Goal: Information Seeking & Learning: Learn about a topic

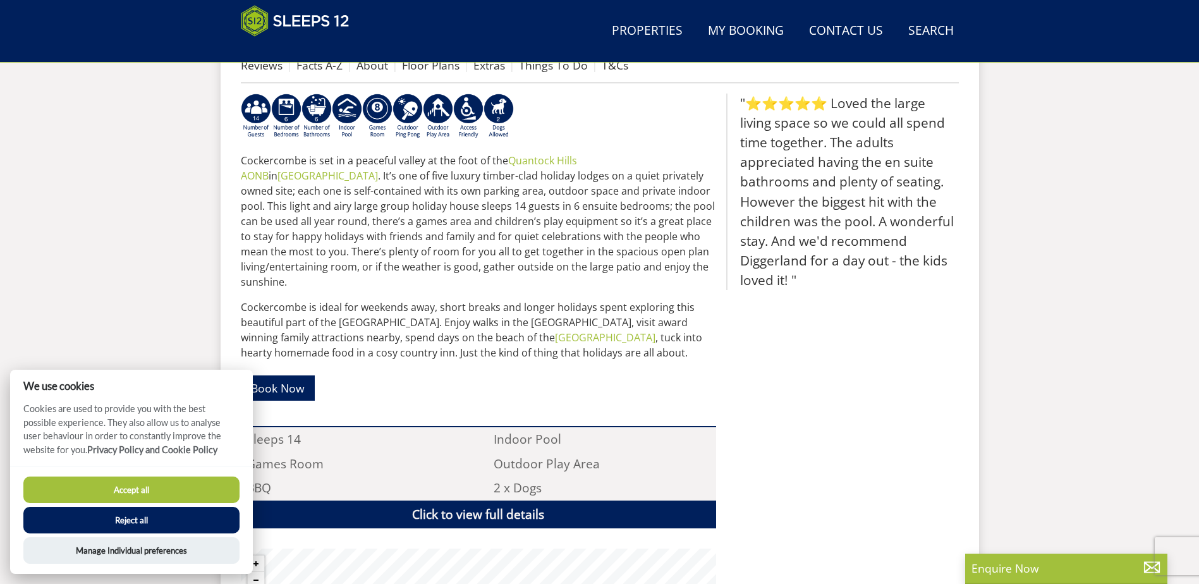
scroll to position [517, 0]
click at [868, 419] on div ""⭐⭐⭐⭐⭐ Loved the large living space so we could all spend time together. The ad…" at bounding box center [842, 408] width 233 height 630
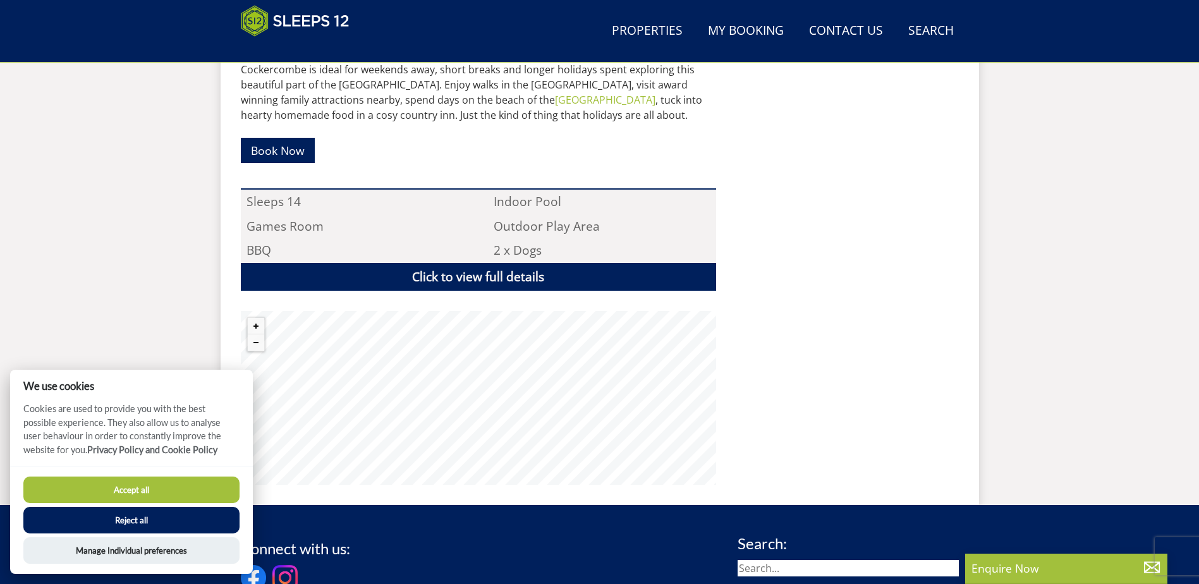
scroll to position [833, 0]
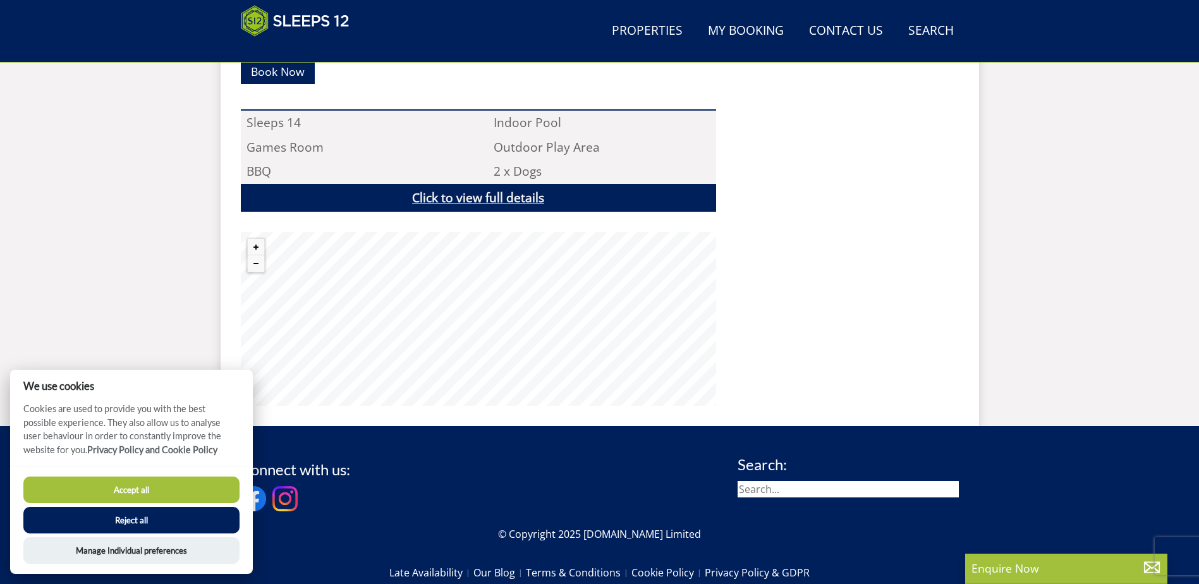
click at [520, 184] on link "Click to view full details" at bounding box center [478, 198] width 475 height 28
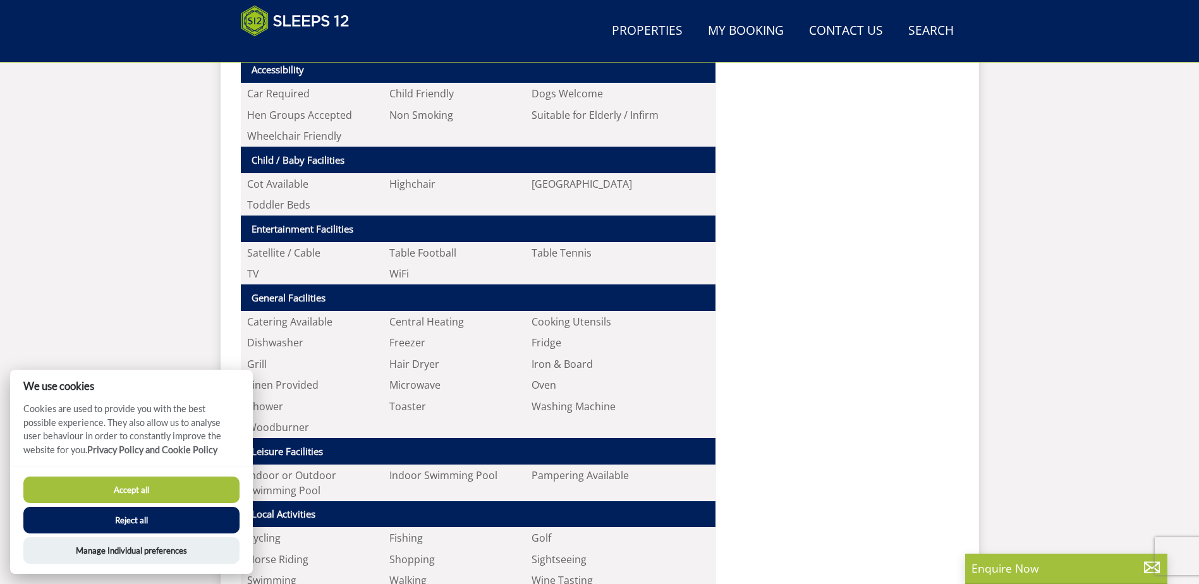
scroll to position [1149, 0]
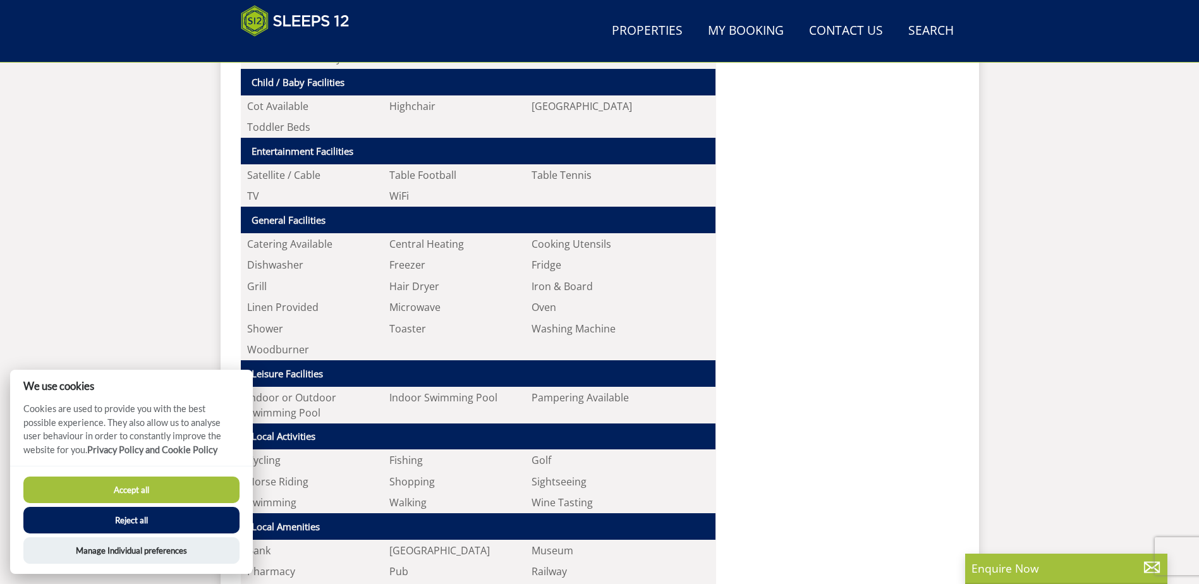
click at [198, 494] on button "Accept all" at bounding box center [131, 490] width 216 height 27
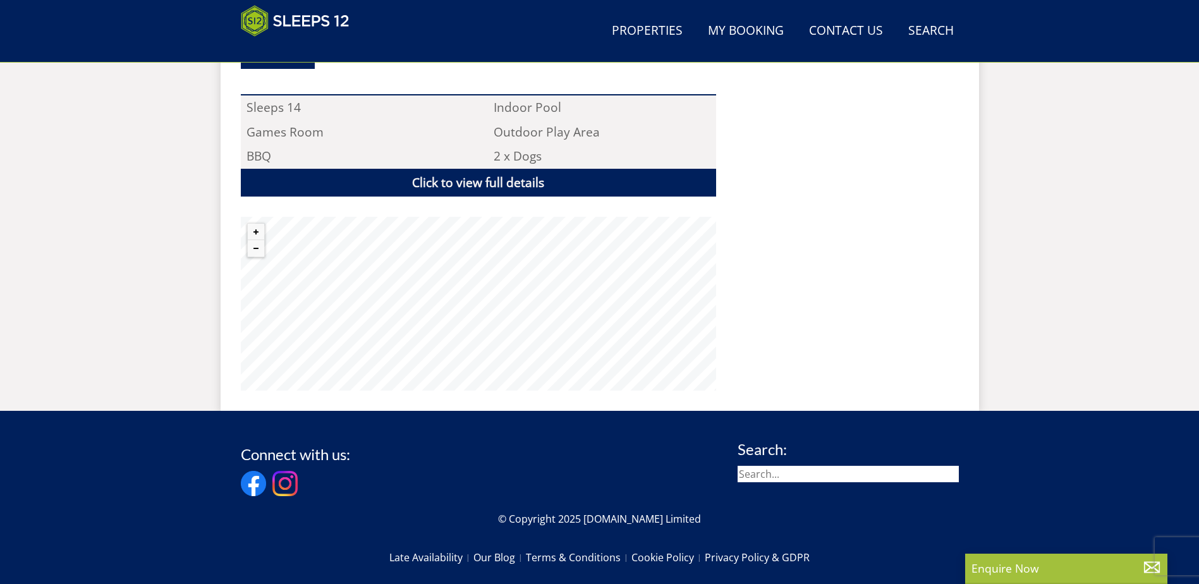
scroll to position [845, 0]
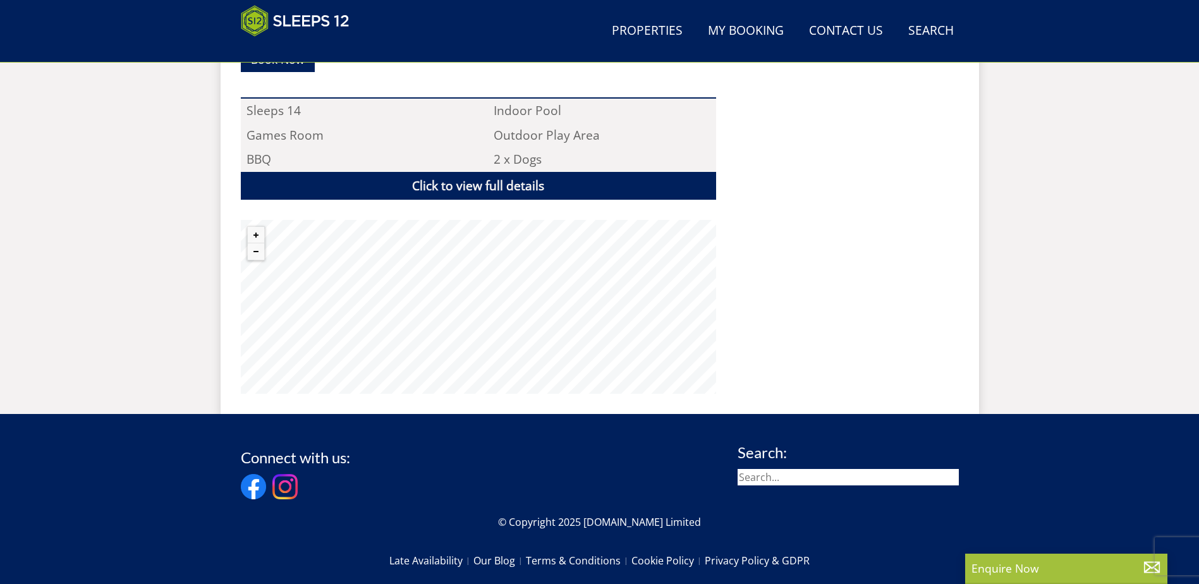
click at [528, 199] on div "Cockercombe is set in a peaceful valley at the foot of the Quantock Hills AONB …" at bounding box center [478, 80] width 475 height 630
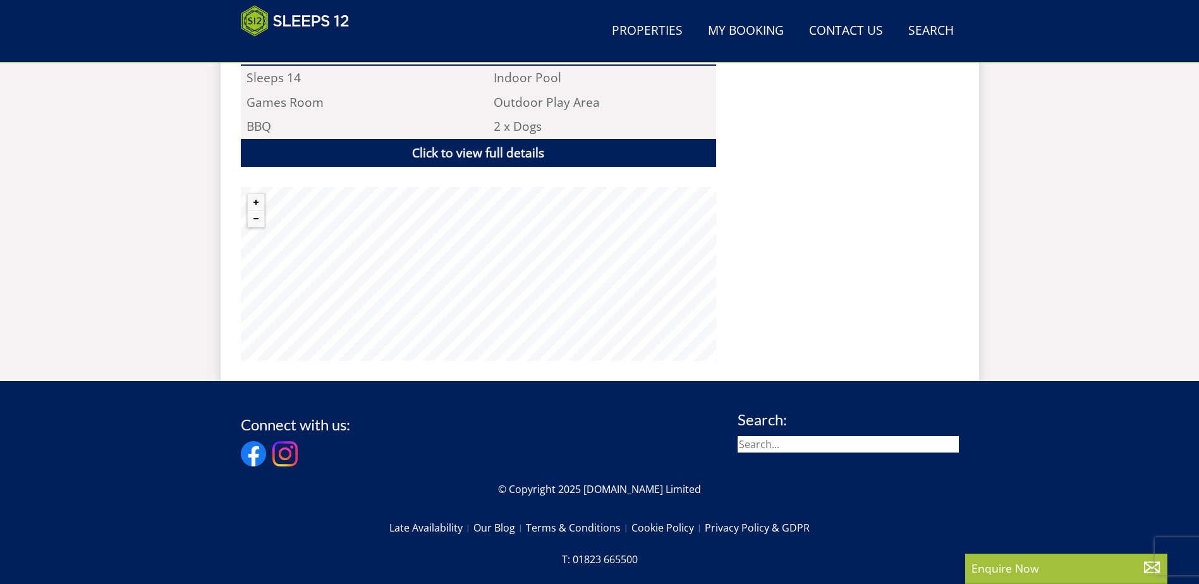
scroll to position [908, 0]
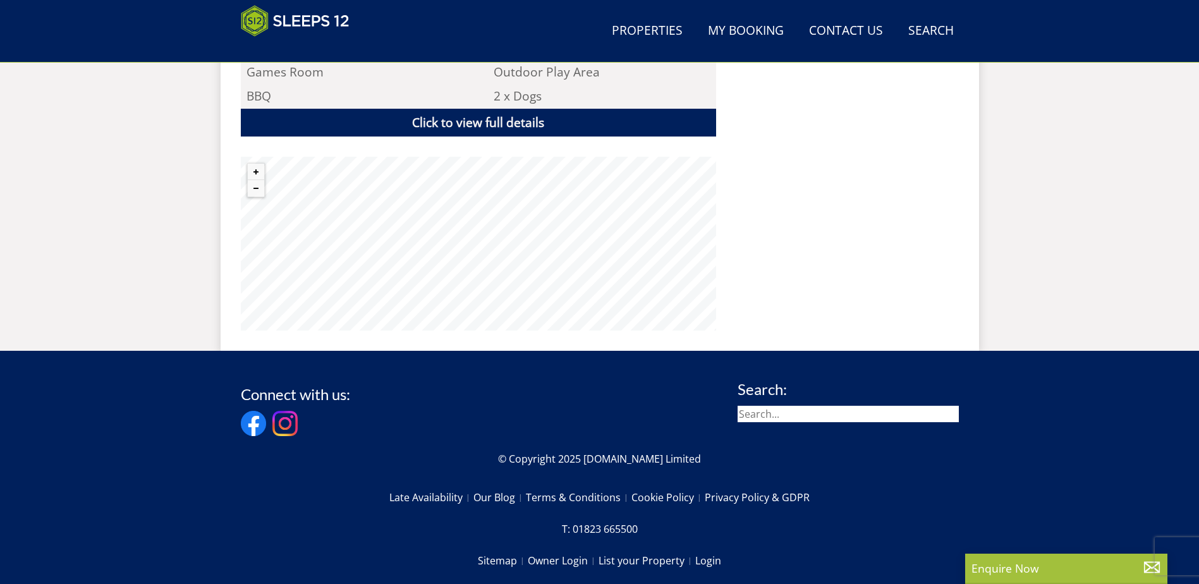
drag, startPoint x: 507, startPoint y: 125, endPoint x: 535, endPoint y: 406, distance: 283.3
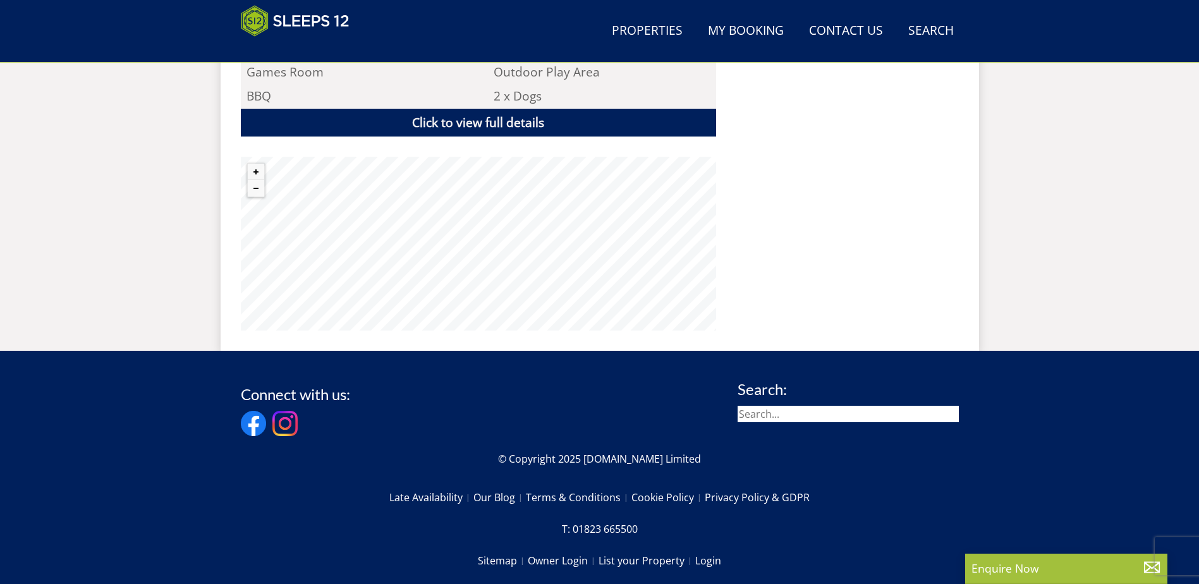
click at [392, 119] on div "Cockercombe is set in a peaceful valley at the foot of the Quantock Hills AONB …" at bounding box center [478, 17] width 475 height 630
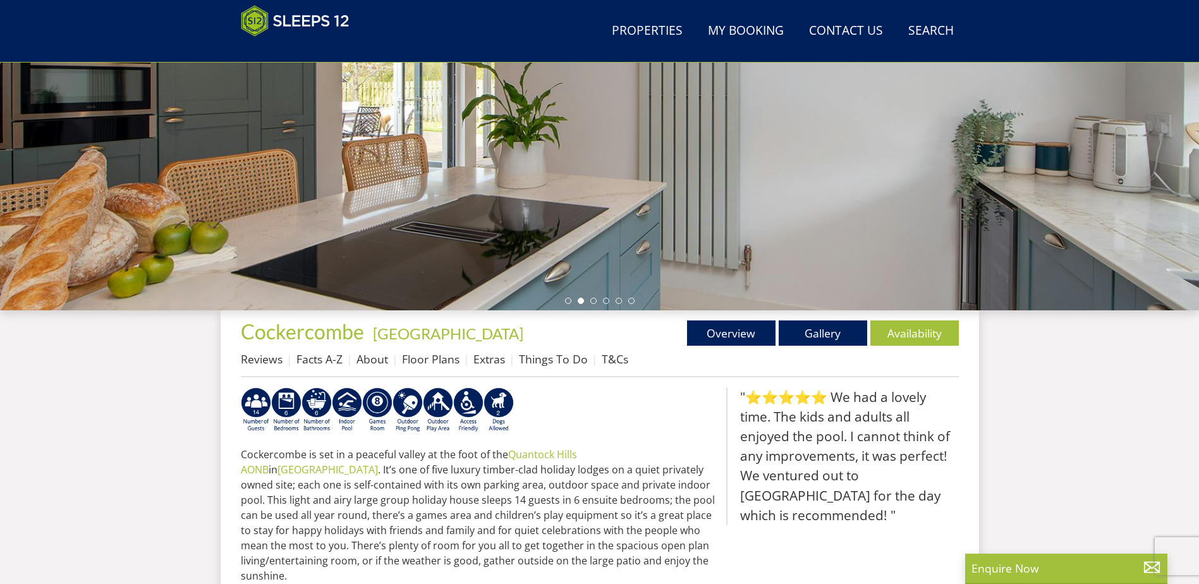
scroll to position [454, 0]
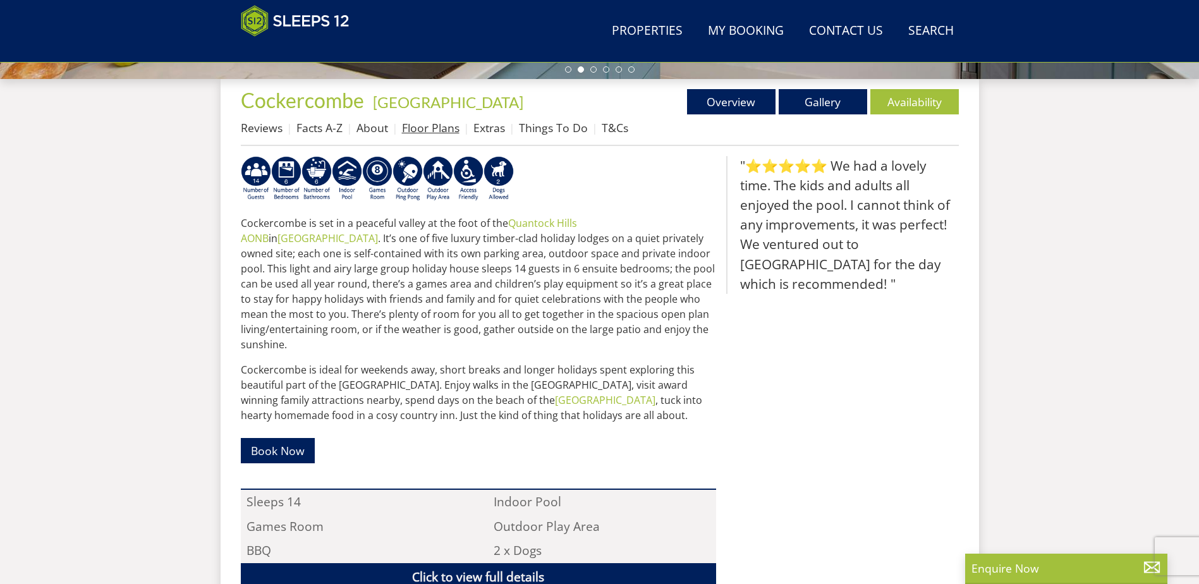
click at [432, 131] on link "Floor Plans" at bounding box center [431, 127] width 58 height 15
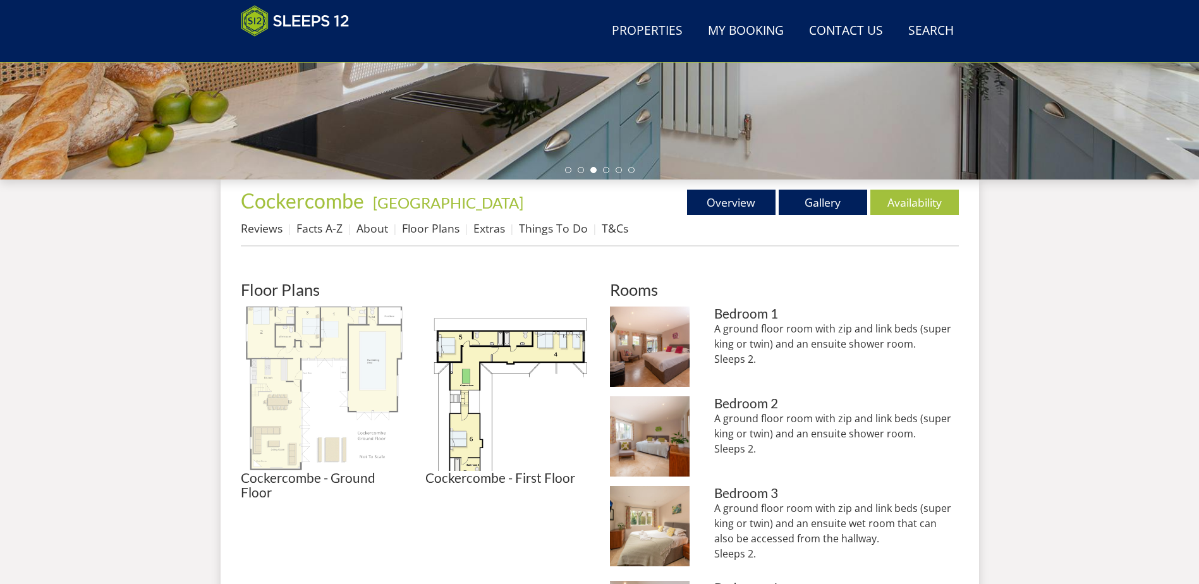
scroll to position [454, 0]
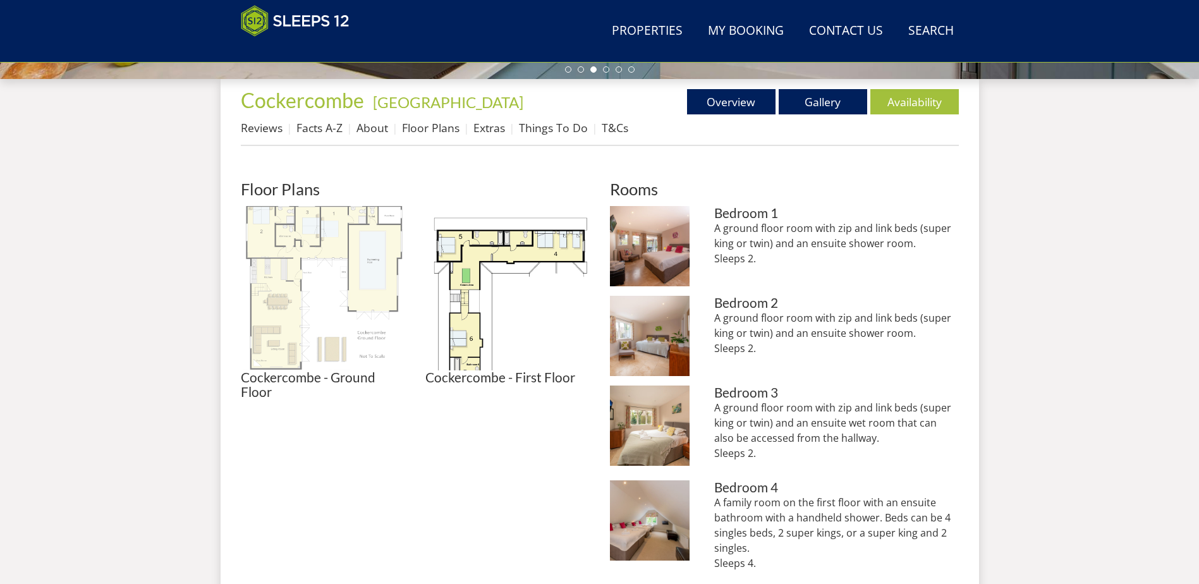
click at [298, 303] on img at bounding box center [323, 288] width 164 height 164
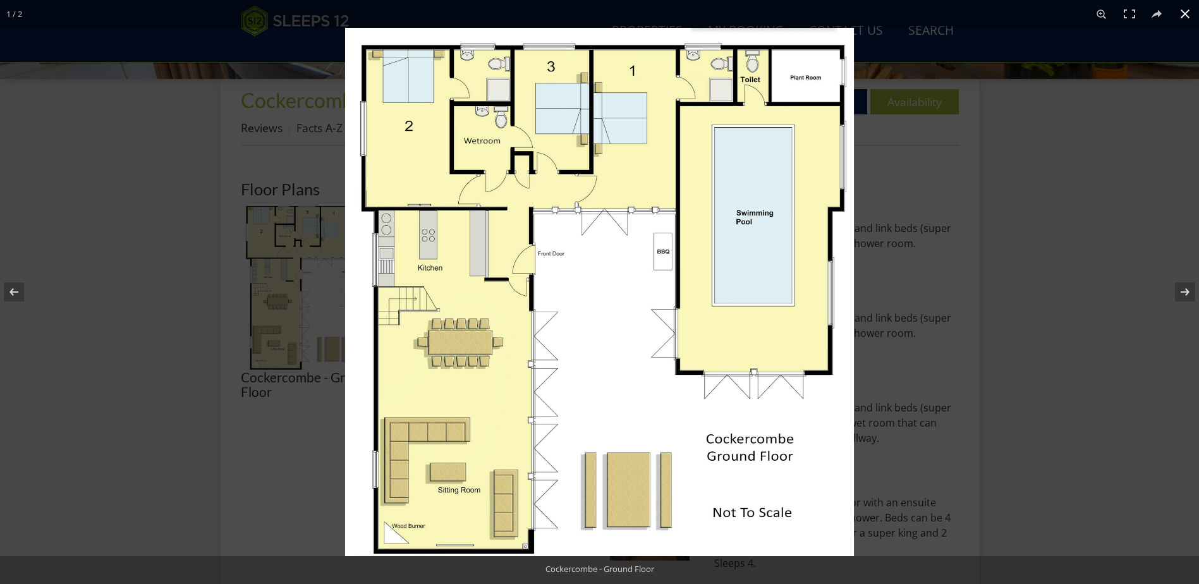
click at [1191, 5] on button at bounding box center [1185, 14] width 28 height 28
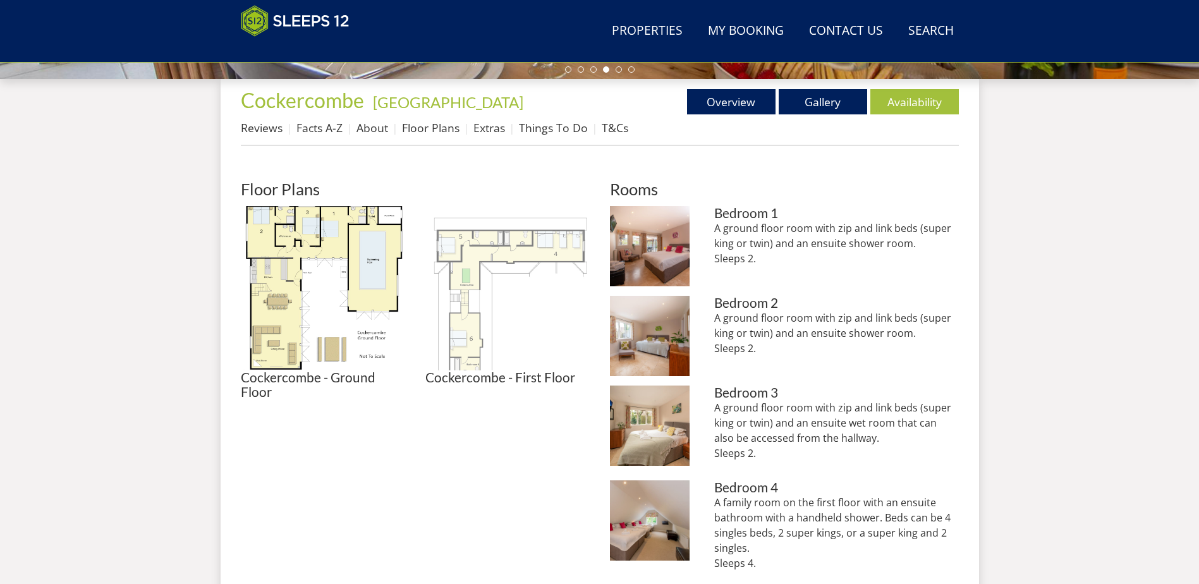
click at [510, 299] on img at bounding box center [507, 288] width 164 height 164
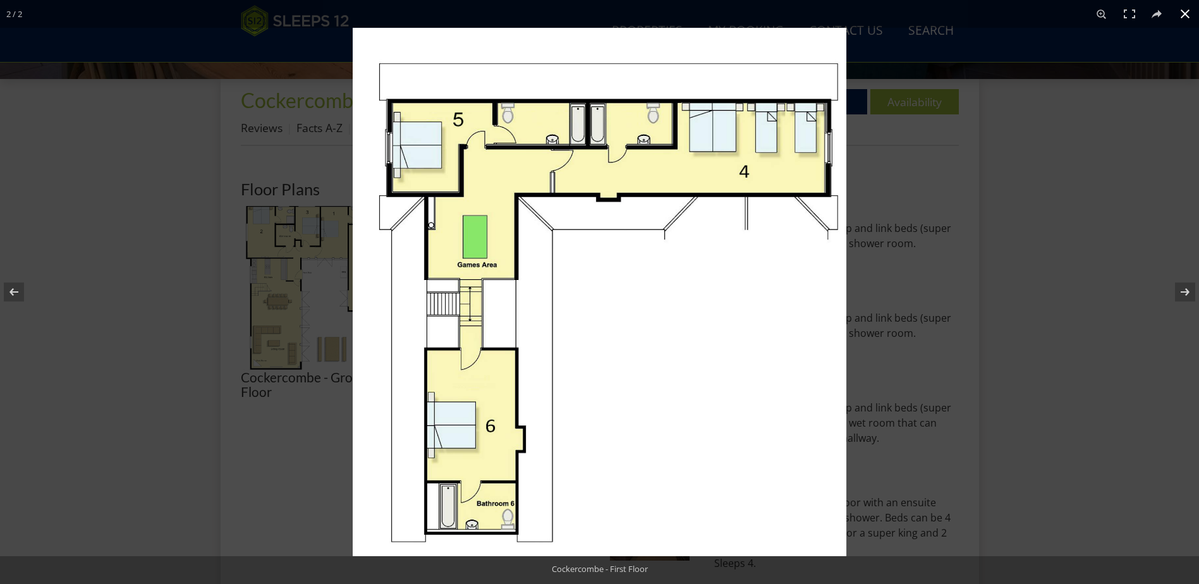
click at [980, 224] on div at bounding box center [952, 320] width 1199 height 584
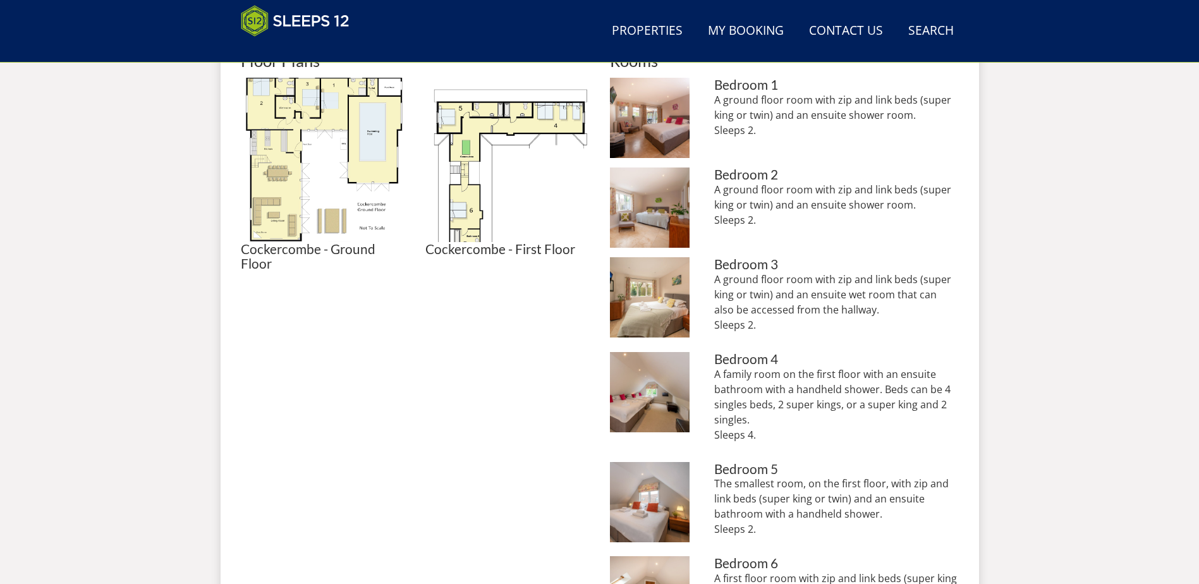
scroll to position [517, 0]
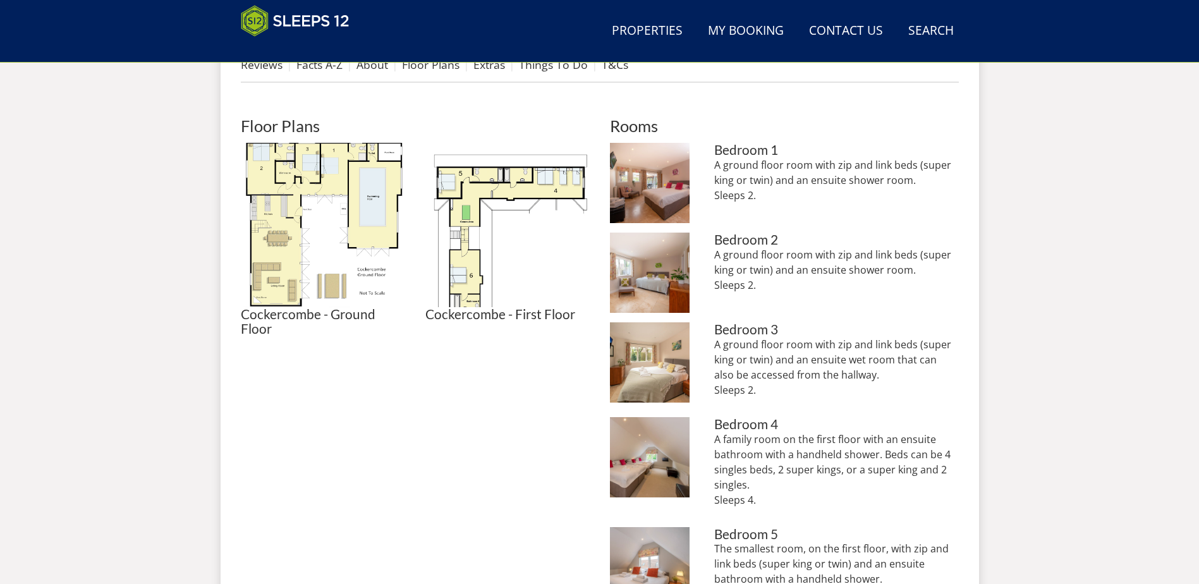
click at [1167, 385] on div "Search Menu Properties My Booking Contact Us 01823 665500 Search Check Availabi…" at bounding box center [599, 251] width 1199 height 1481
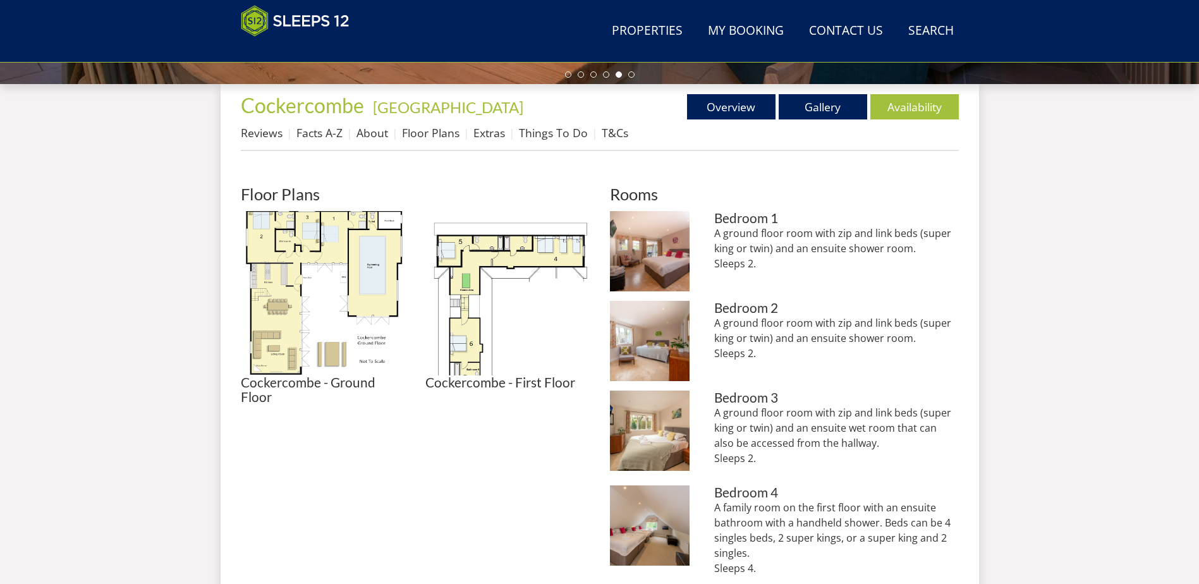
scroll to position [391, 0]
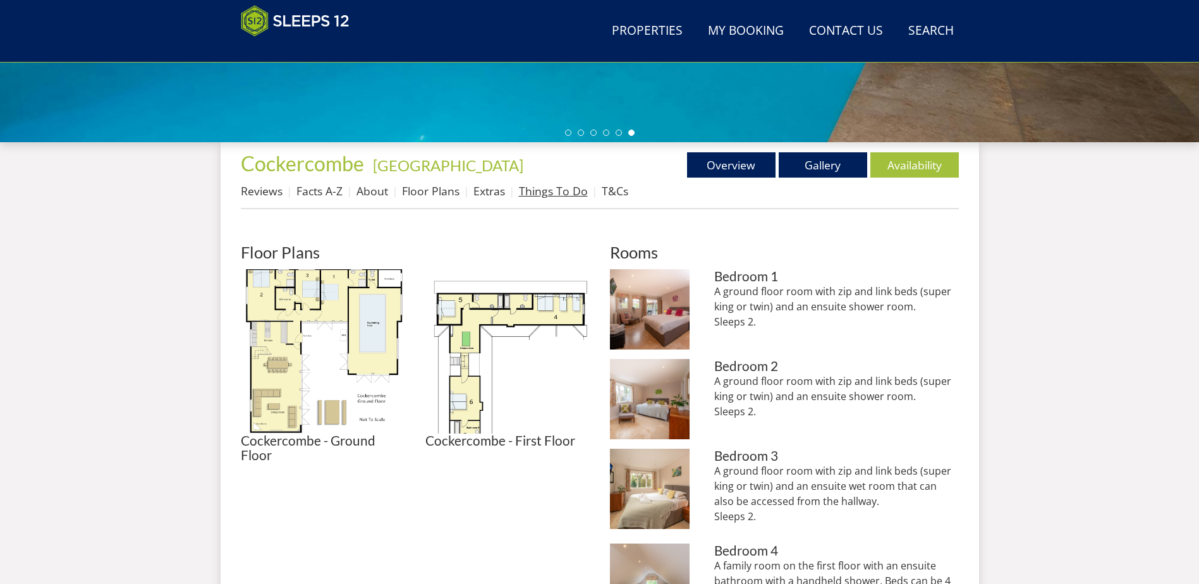
click at [565, 190] on link "Things To Do" at bounding box center [553, 190] width 69 height 15
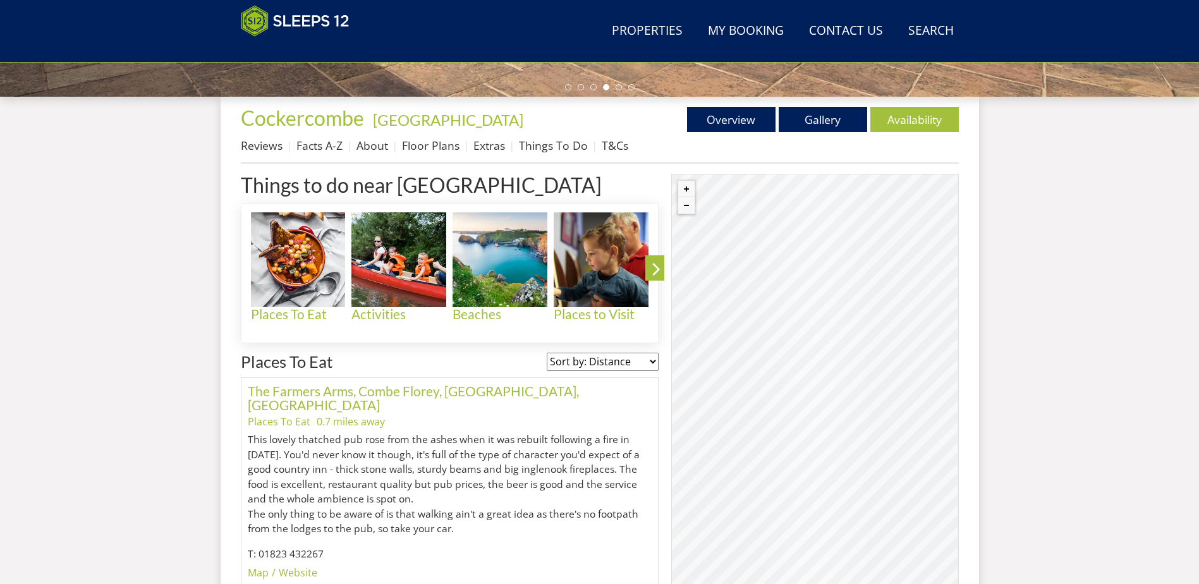
scroll to position [454, 0]
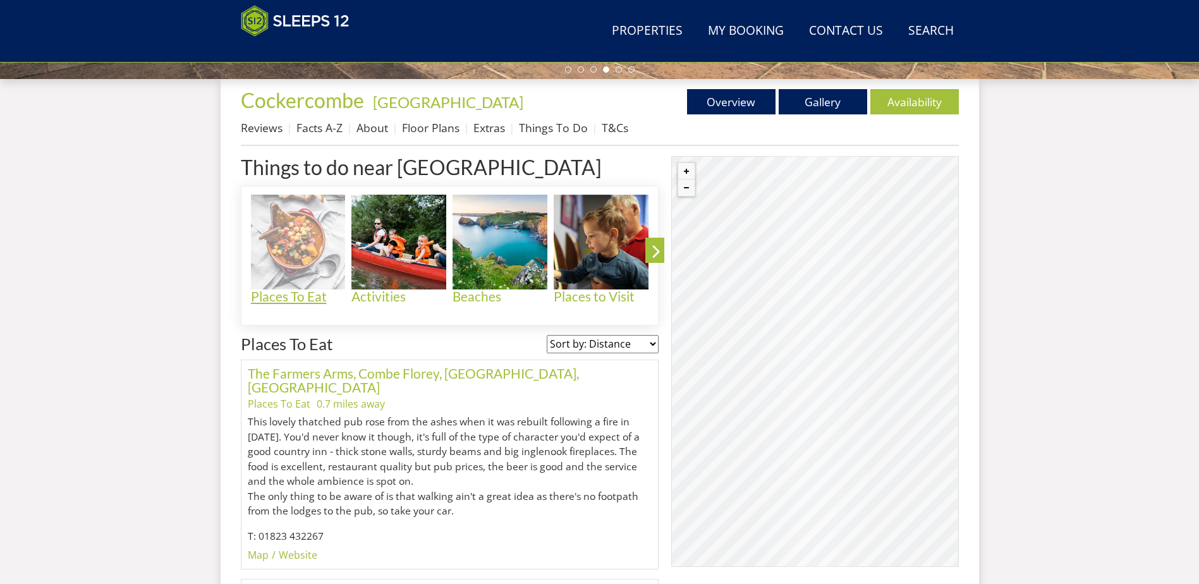
click at [300, 285] on img at bounding box center [298, 242] width 95 height 95
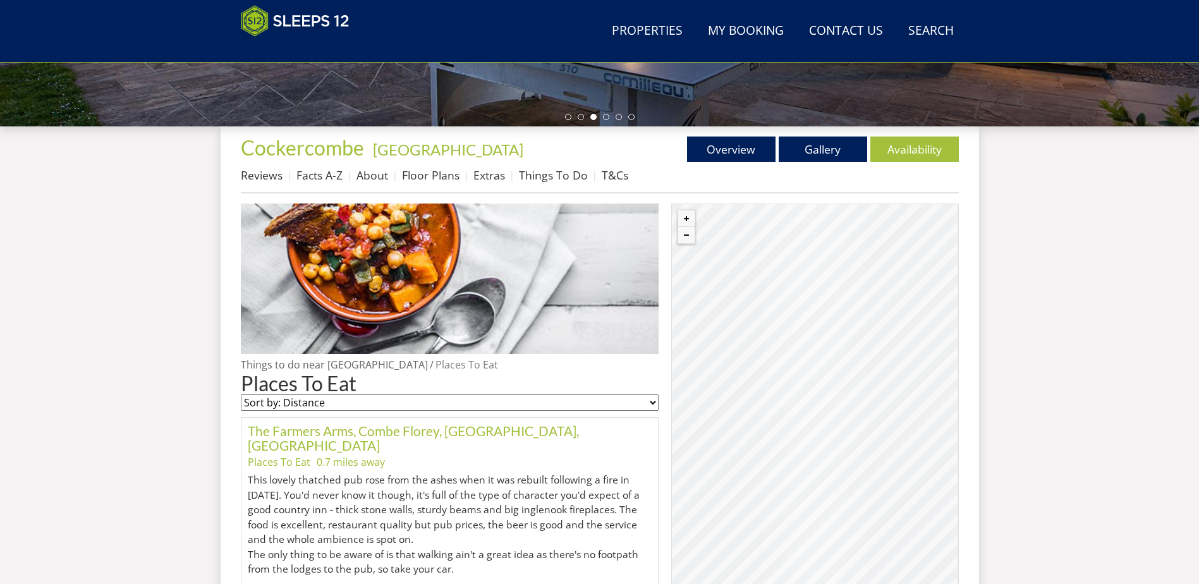
scroll to position [280, 0]
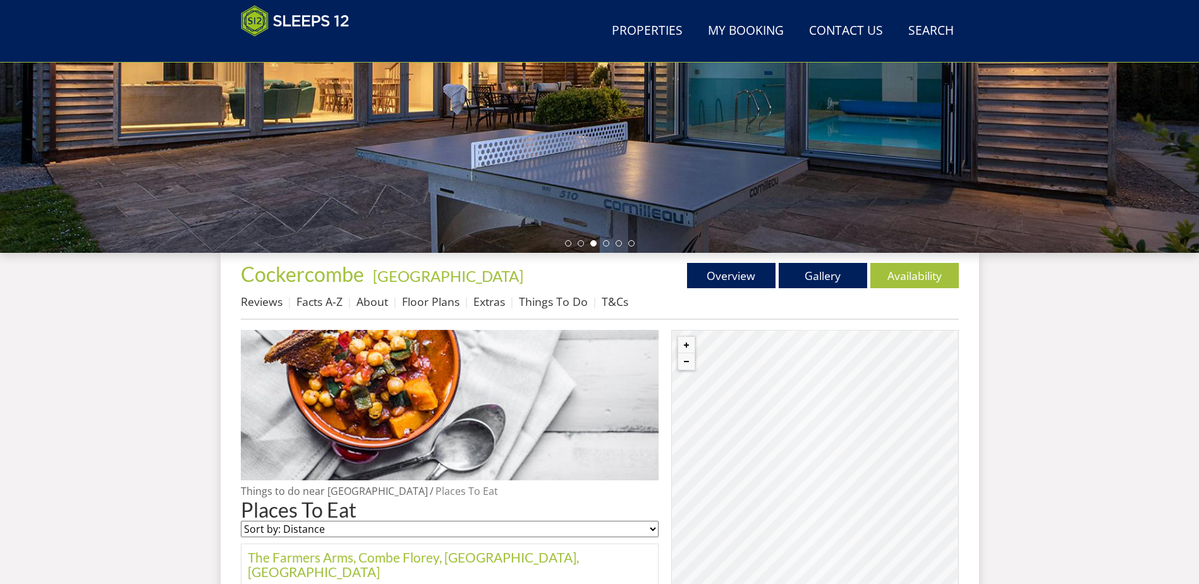
click at [534, 310] on li "Things To Do" at bounding box center [560, 301] width 83 height 21
click at [534, 307] on link "Things To Do" at bounding box center [553, 301] width 69 height 15
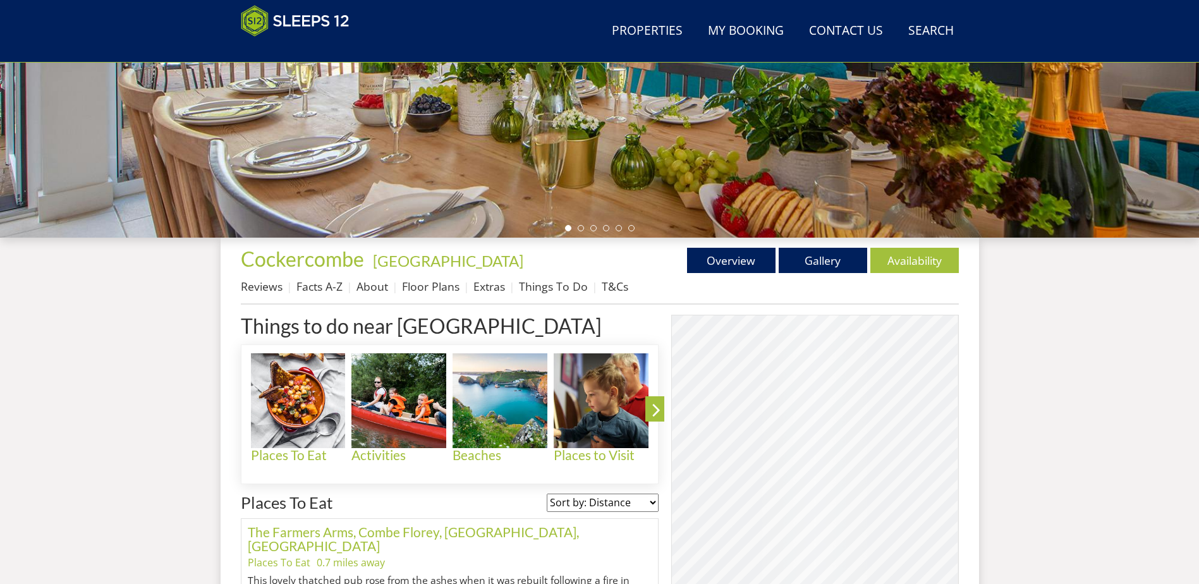
scroll to position [391, 0]
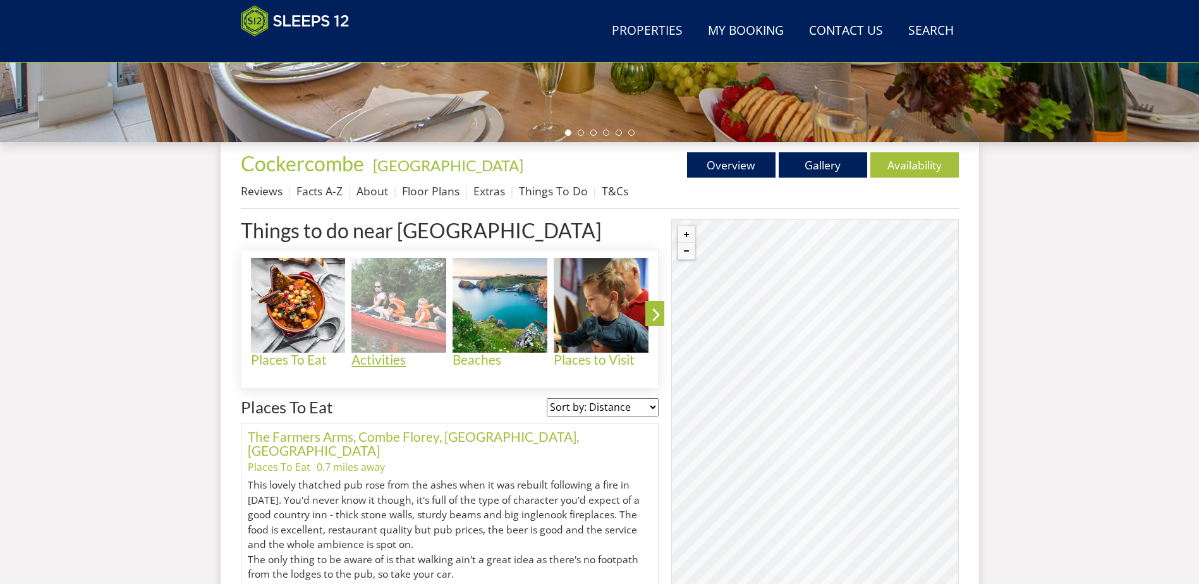
click at [377, 358] on h4 "Activities" at bounding box center [398, 360] width 95 height 15
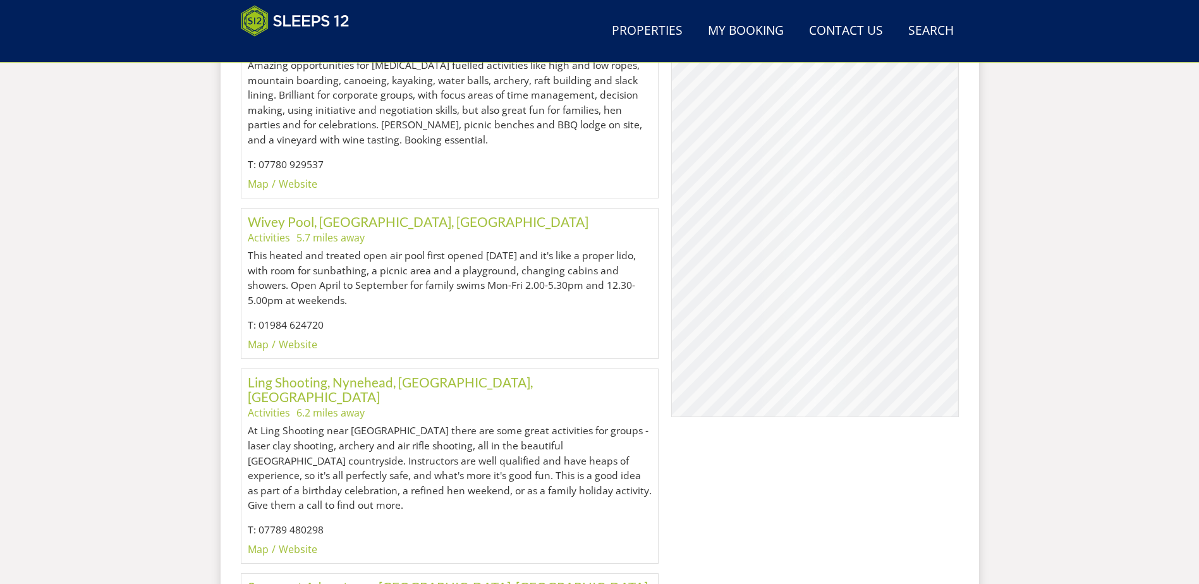
scroll to position [849, 0]
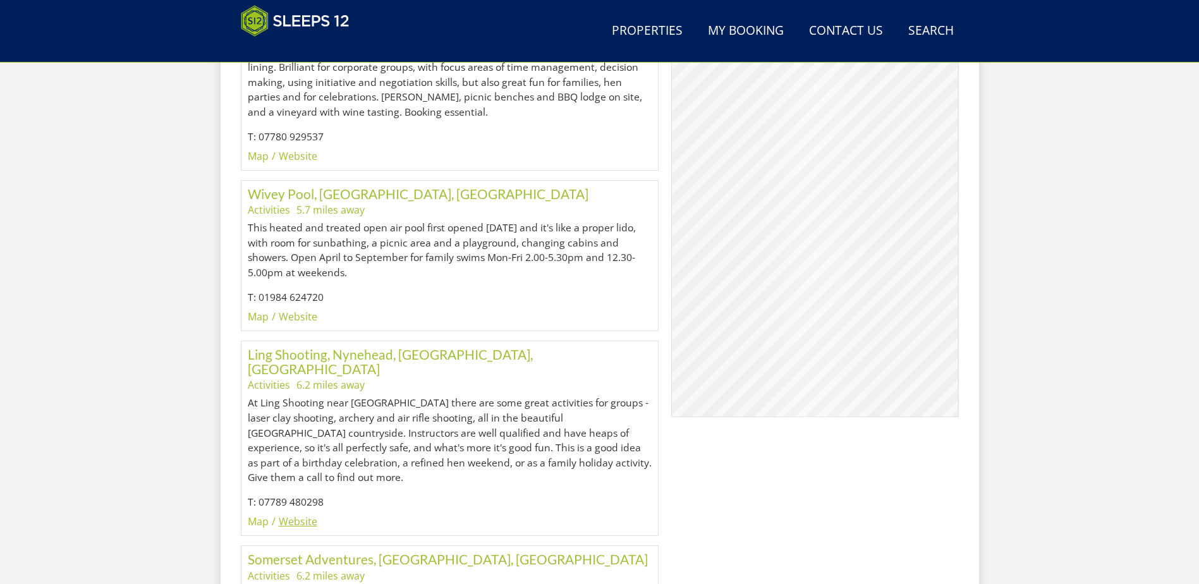
click at [286, 514] on link "Website" at bounding box center [298, 521] width 39 height 14
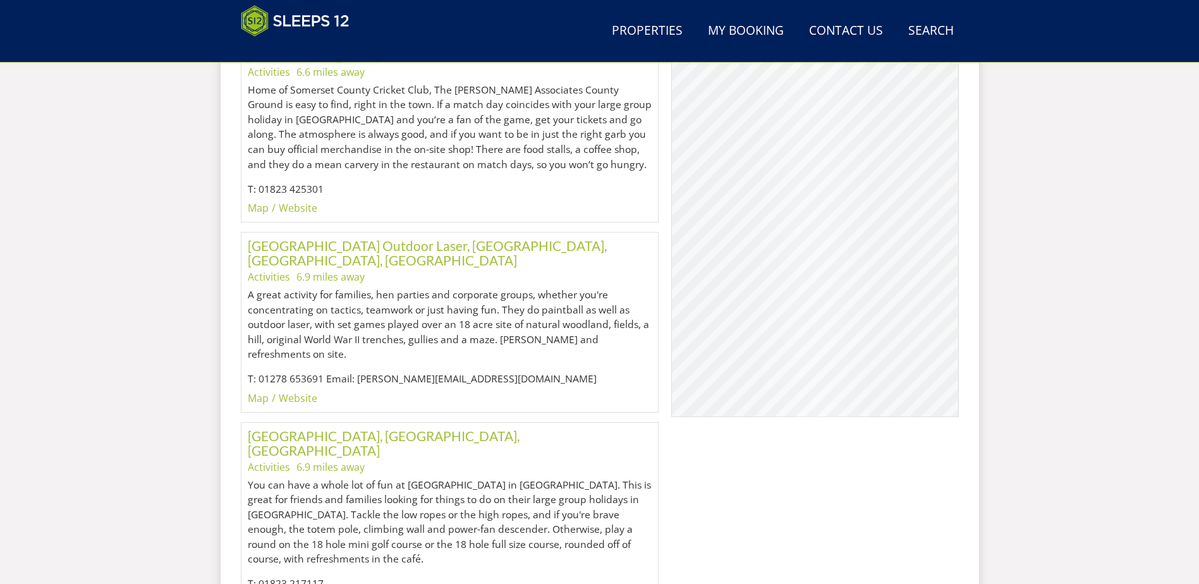
scroll to position [1607, 0]
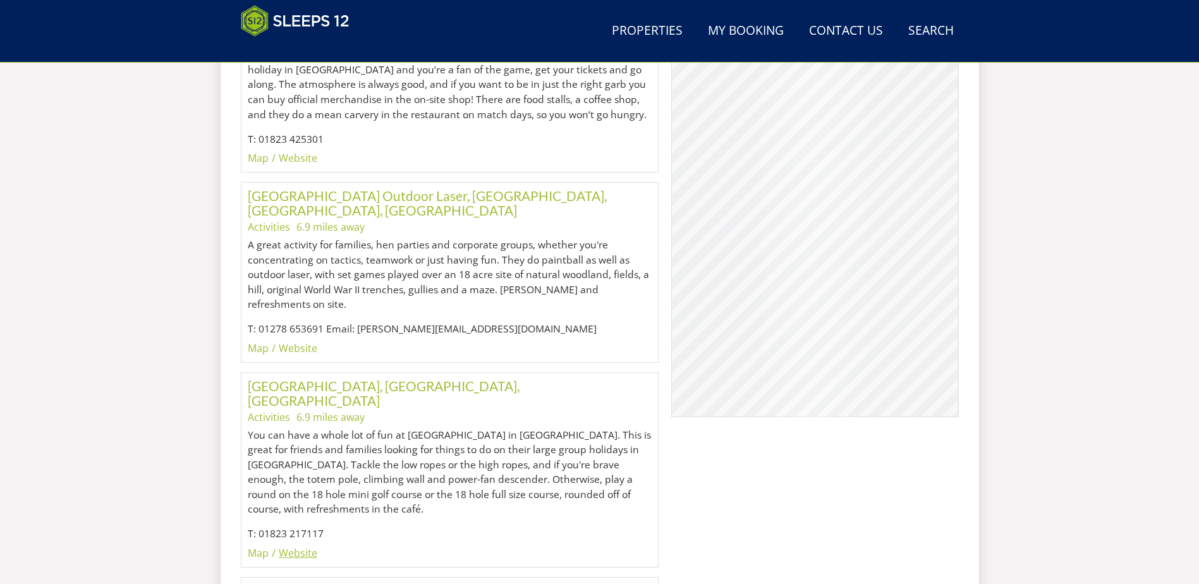
click at [283, 546] on link "Website" at bounding box center [298, 553] width 39 height 14
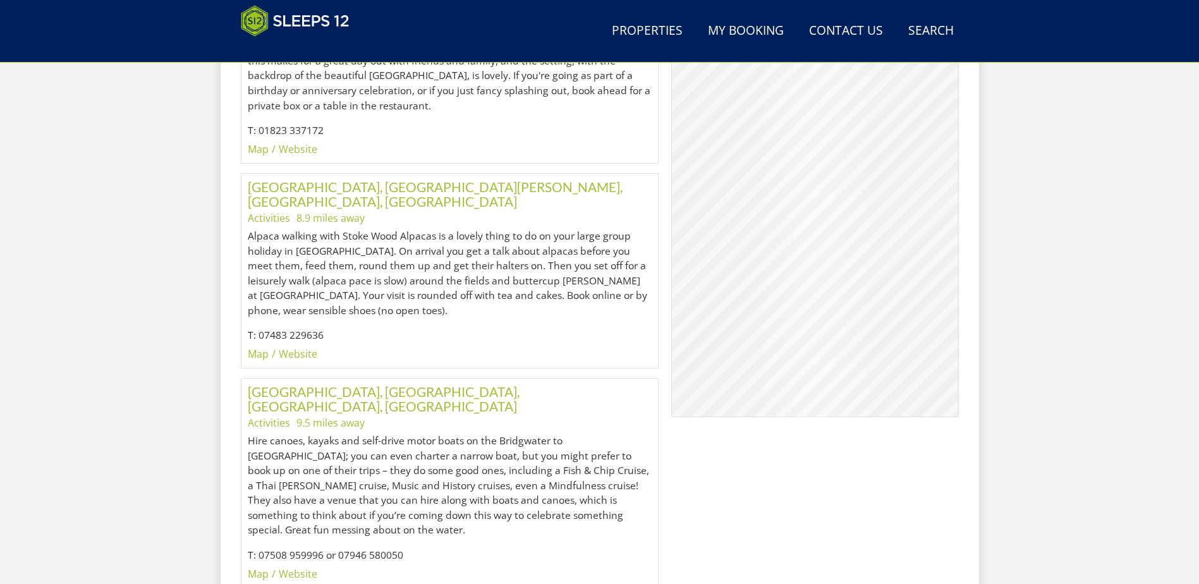
scroll to position [2429, 0]
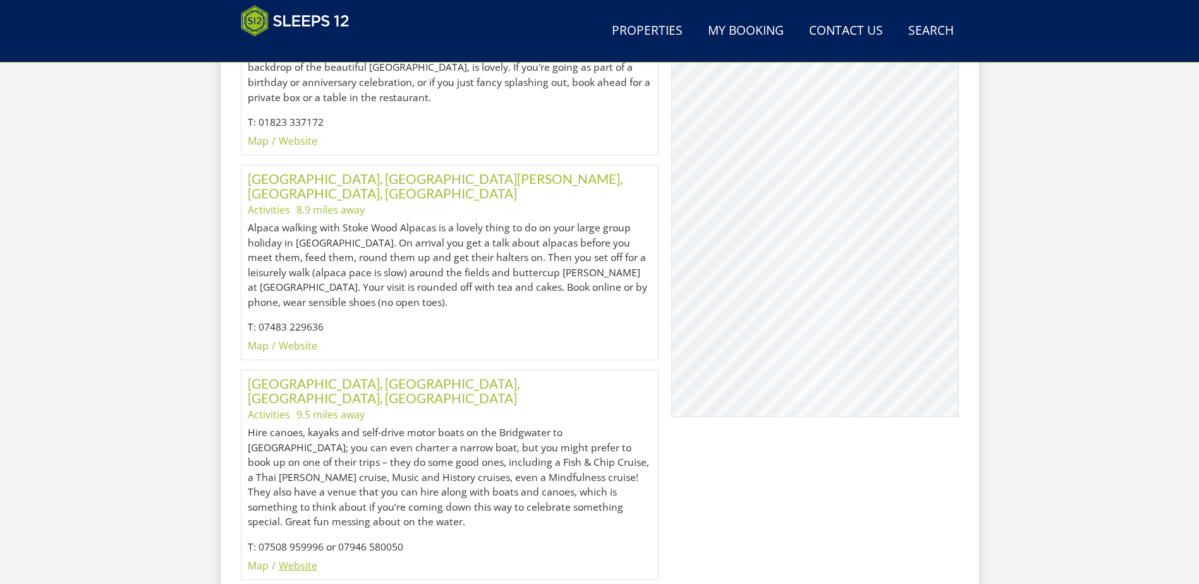
click at [304, 559] on link "Website" at bounding box center [298, 566] width 39 height 14
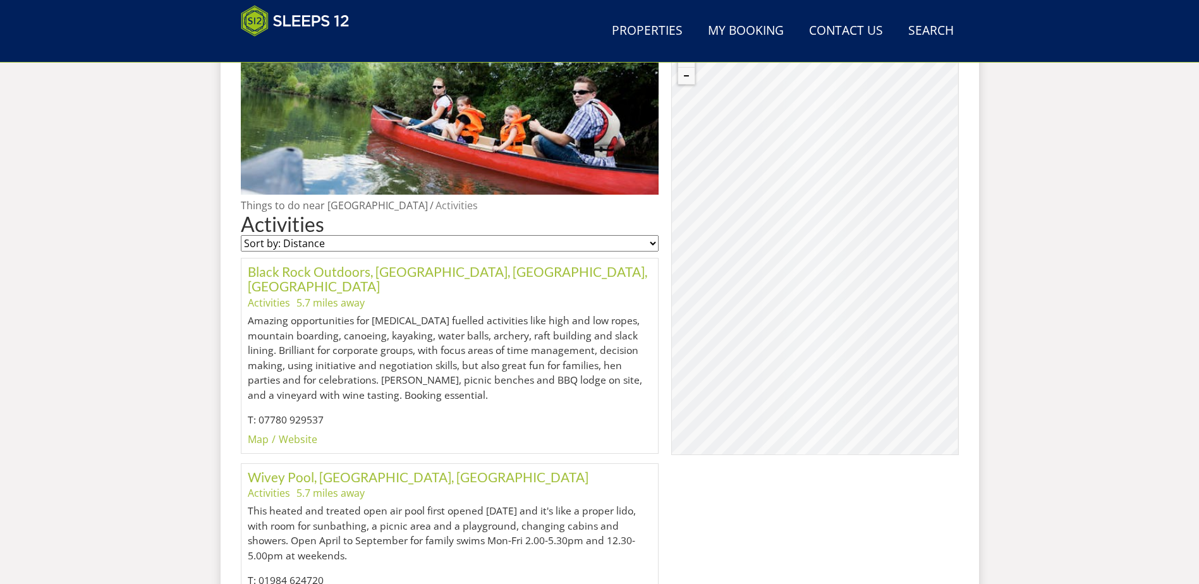
scroll to position [470, 0]
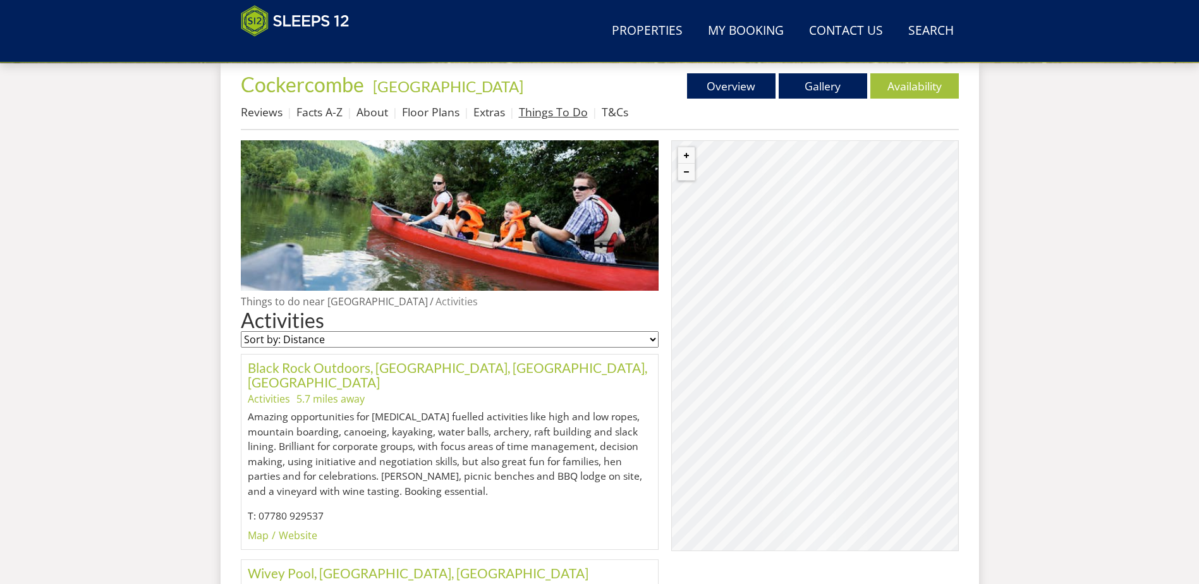
click at [520, 119] on link "Things To Do" at bounding box center [553, 111] width 69 height 15
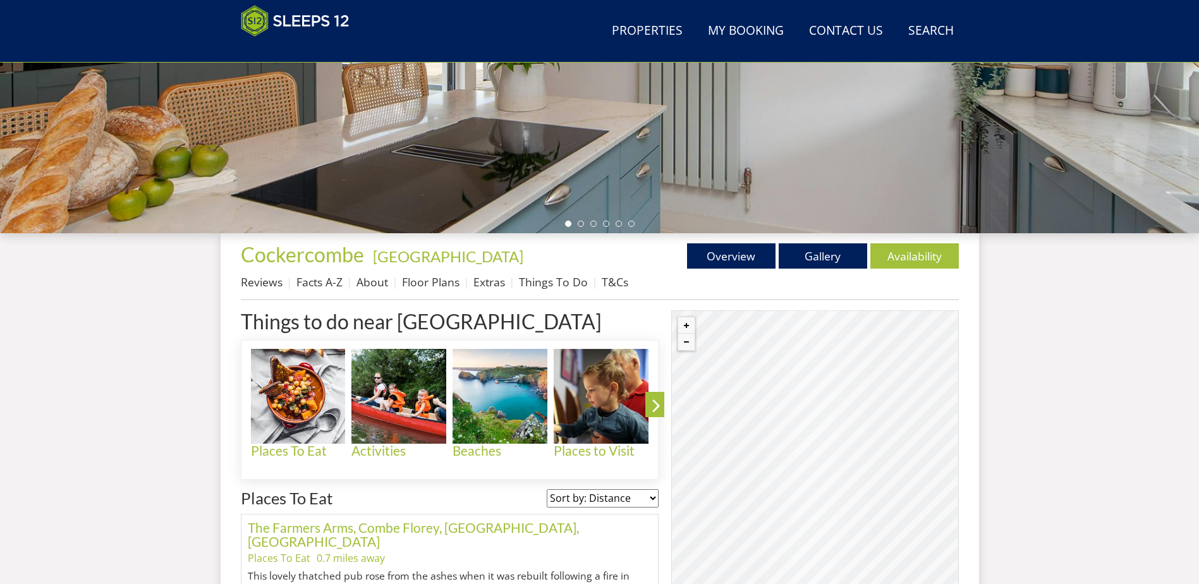
scroll to position [533, 0]
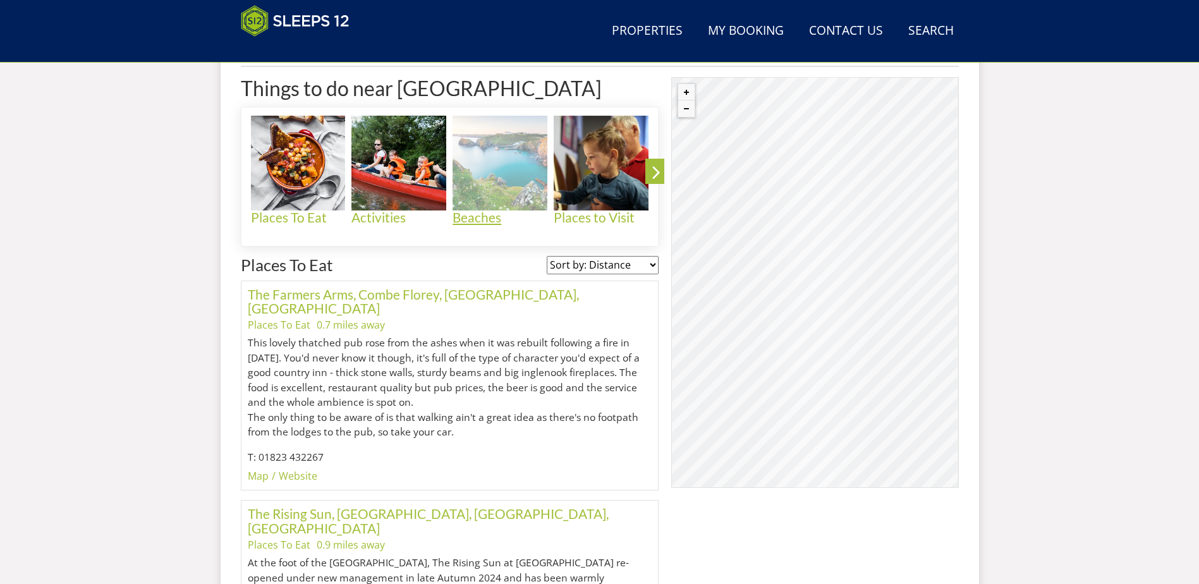
click at [495, 217] on h4 "Beaches" at bounding box center [500, 217] width 95 height 15
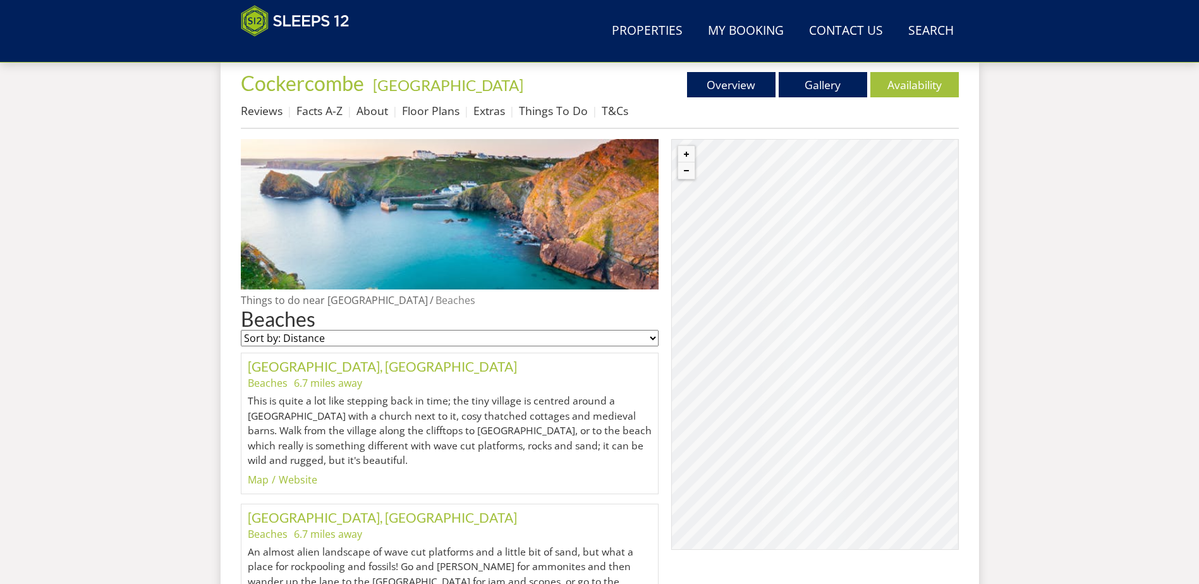
scroll to position [533, 0]
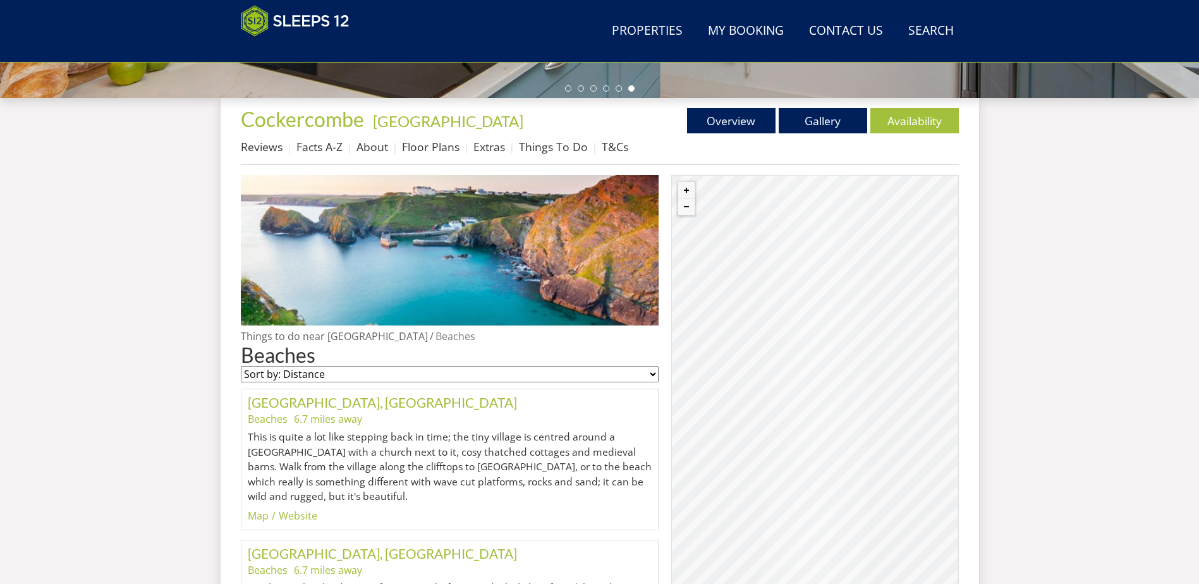
scroll to position [343, 0]
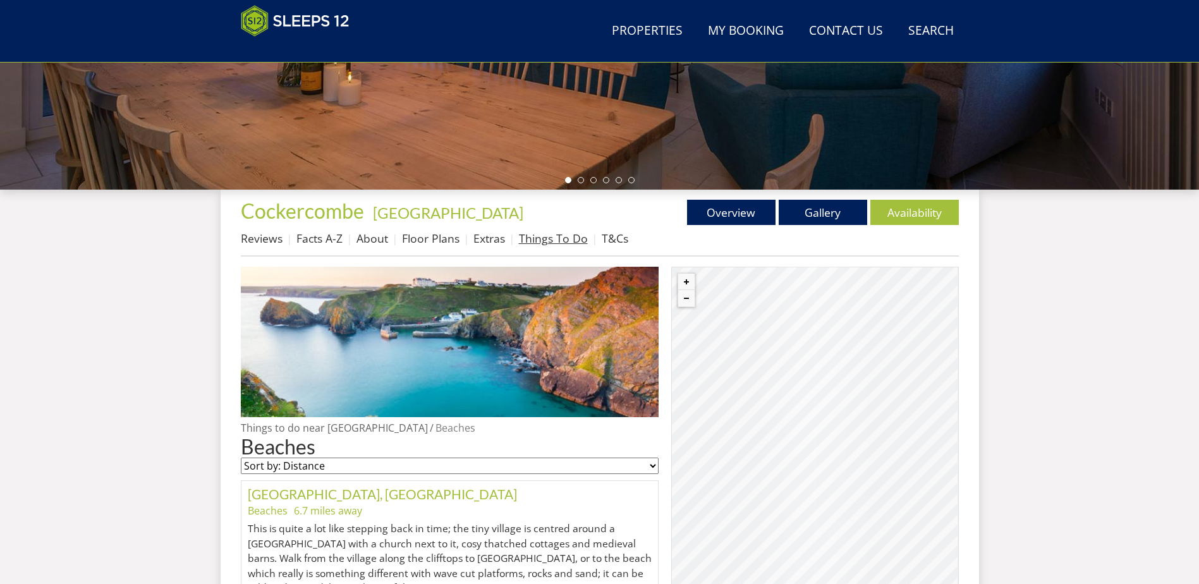
click at [536, 238] on link "Things To Do" at bounding box center [553, 238] width 69 height 15
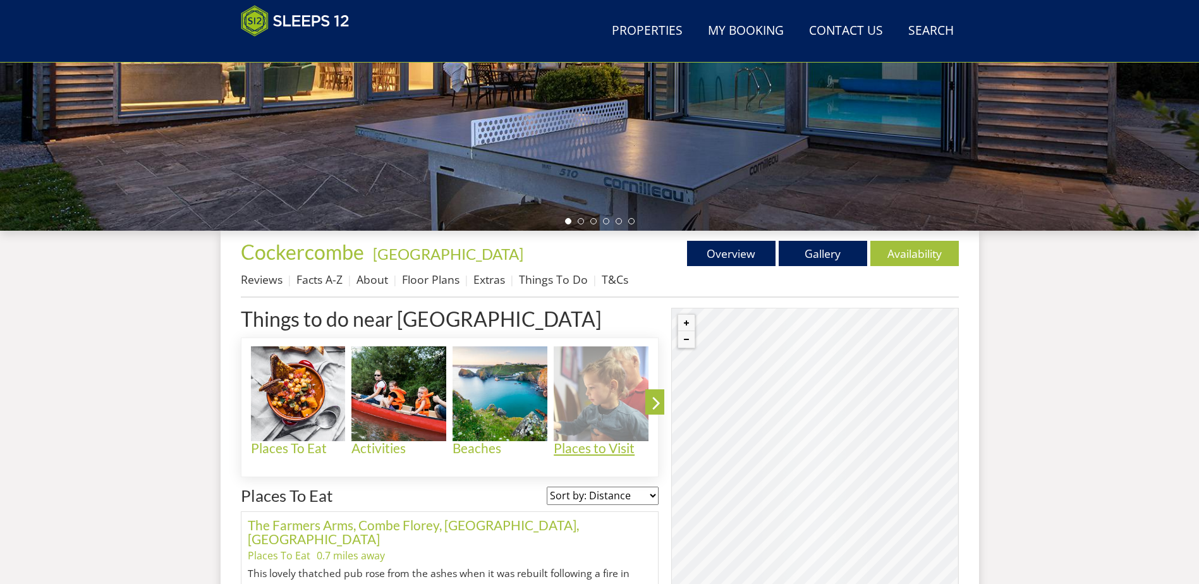
scroll to position [537, 0]
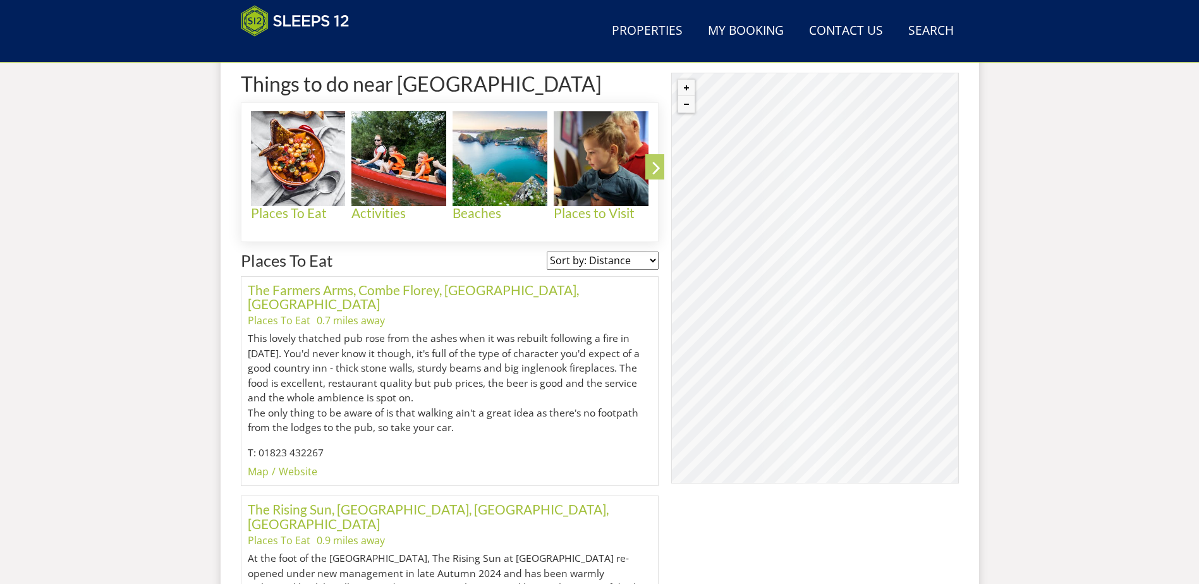
click at [657, 167] on icon at bounding box center [656, 170] width 22 height 30
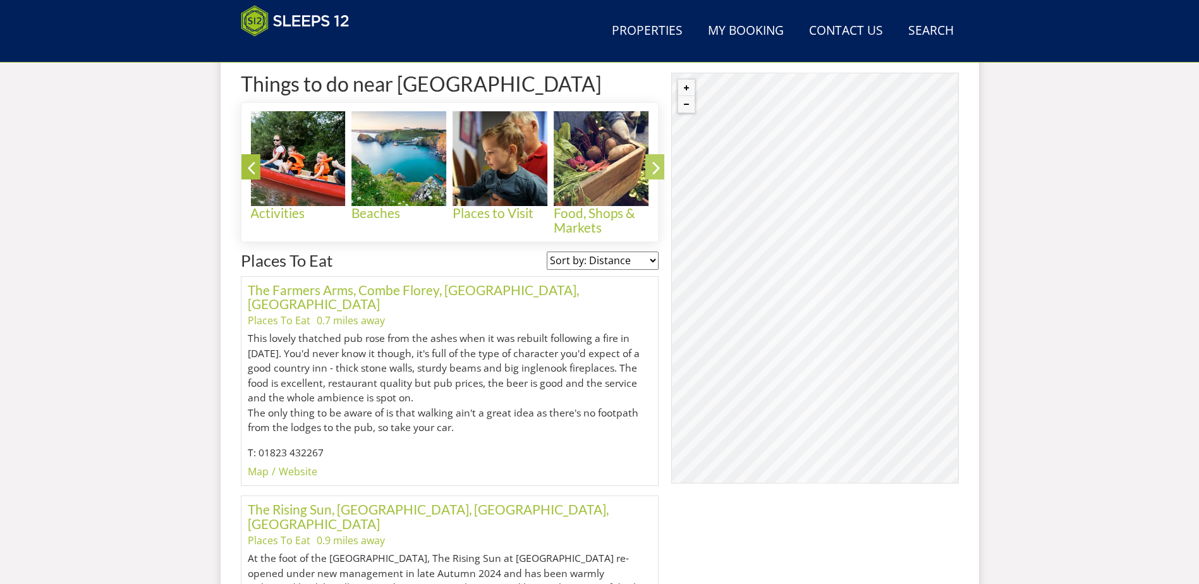
click at [657, 167] on icon at bounding box center [656, 170] width 22 height 30
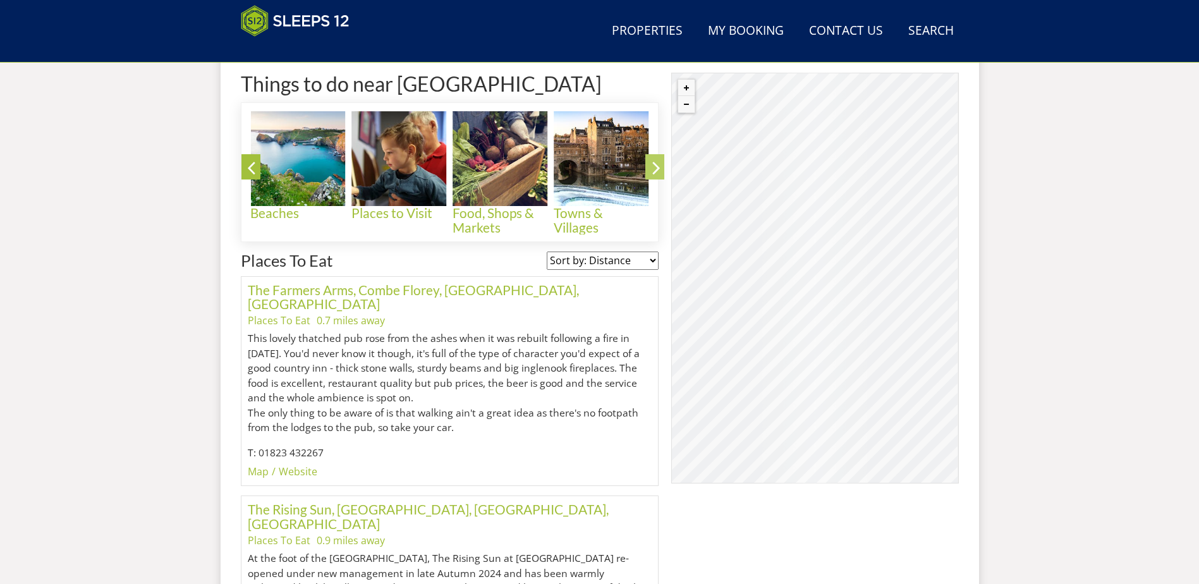
click at [651, 162] on icon at bounding box center [656, 170] width 22 height 30
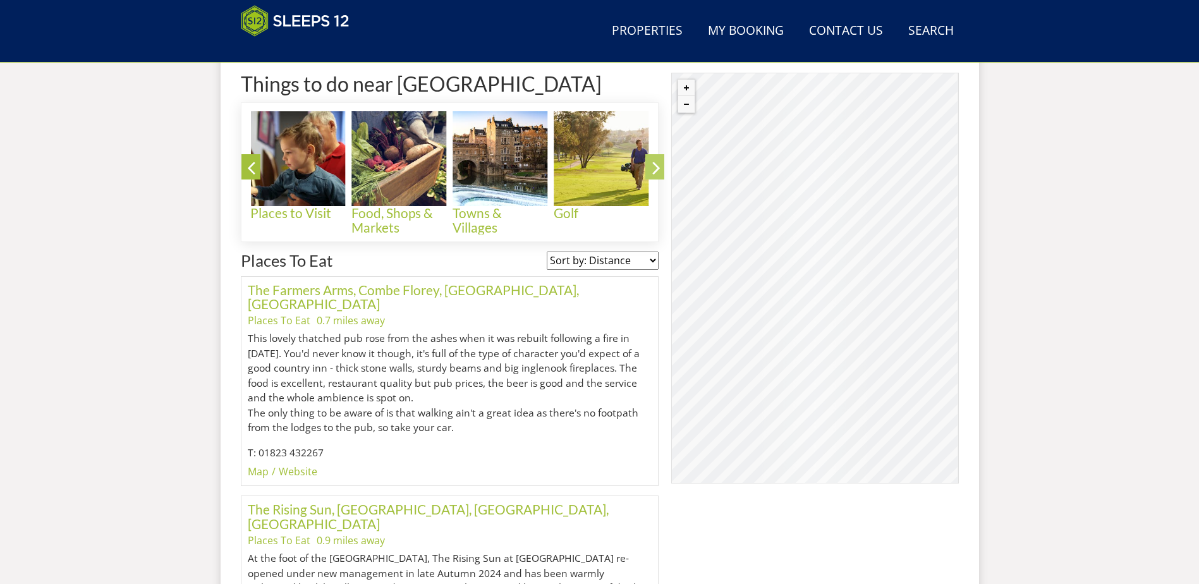
click at [651, 162] on icon at bounding box center [656, 170] width 22 height 30
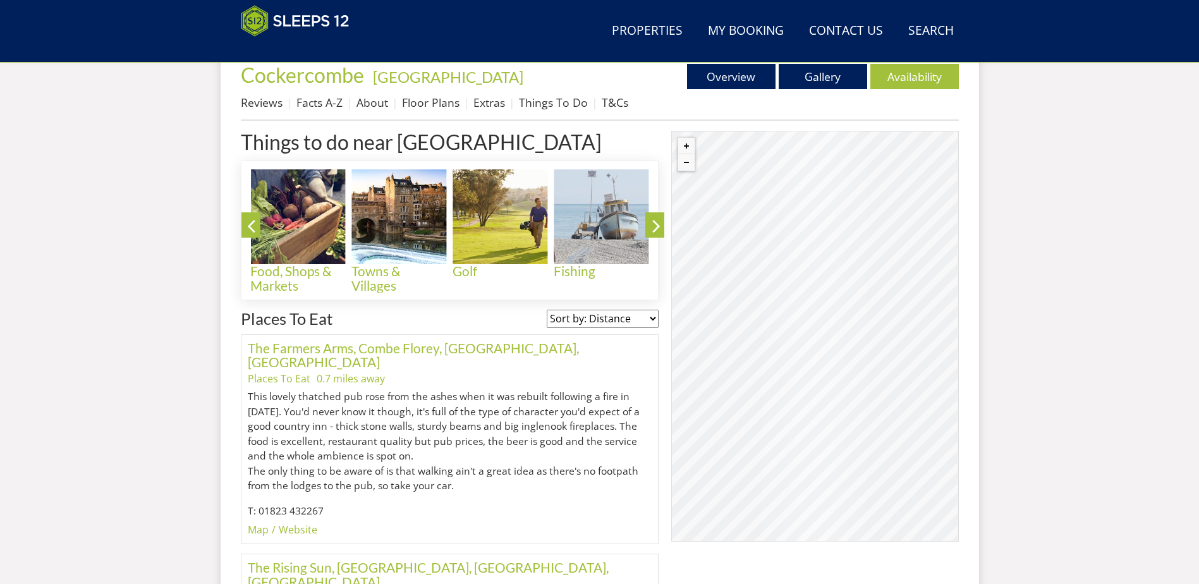
scroll to position [411, 0]
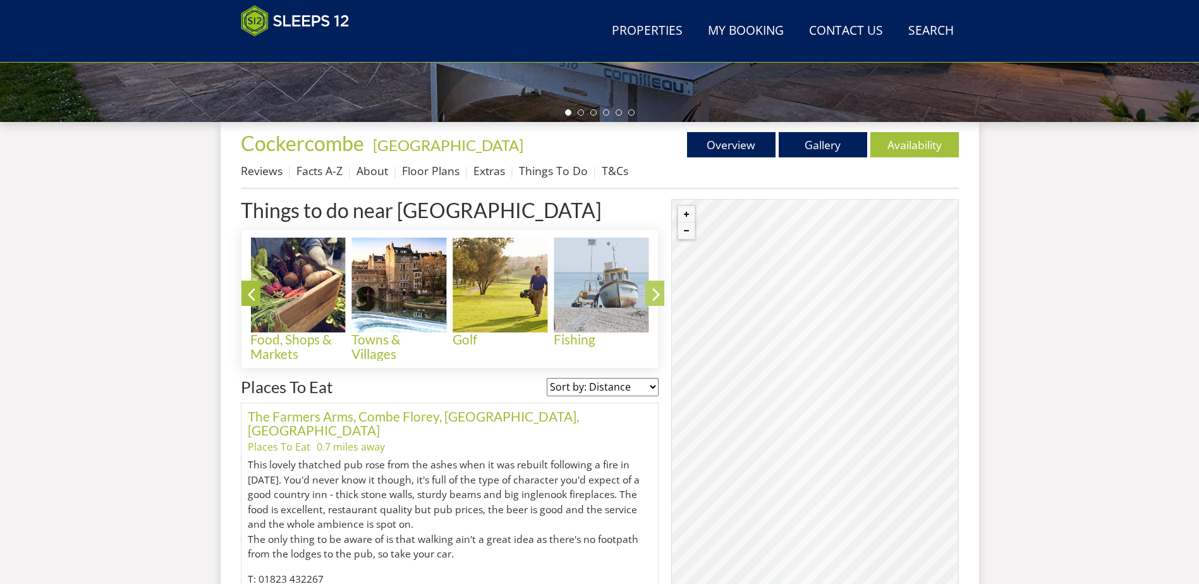
click at [659, 288] on icon at bounding box center [656, 297] width 22 height 30
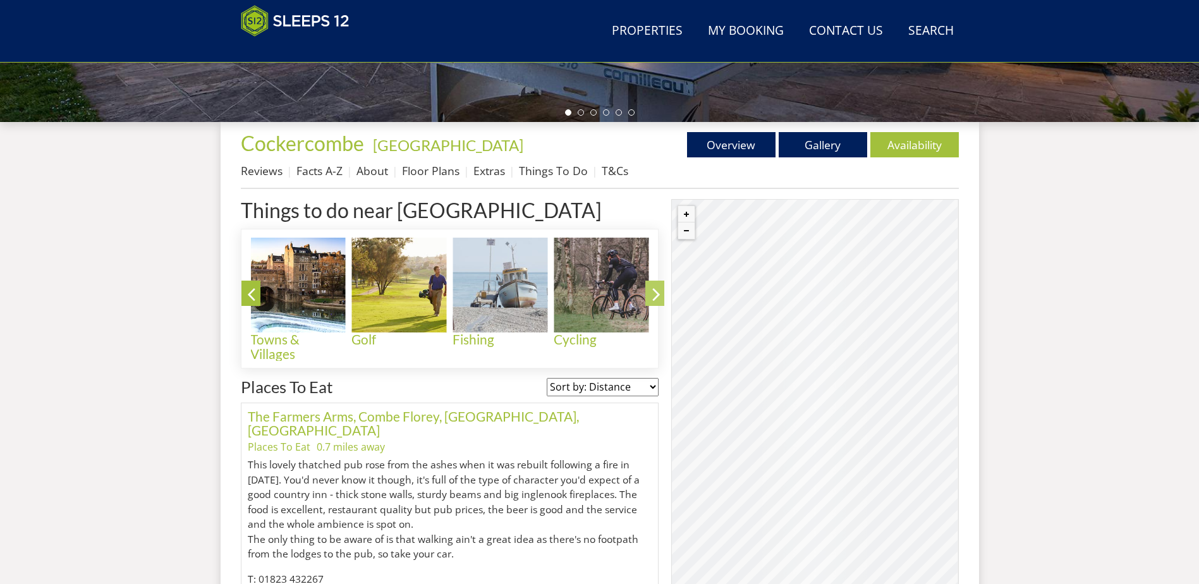
click at [659, 288] on icon at bounding box center [656, 297] width 22 height 30
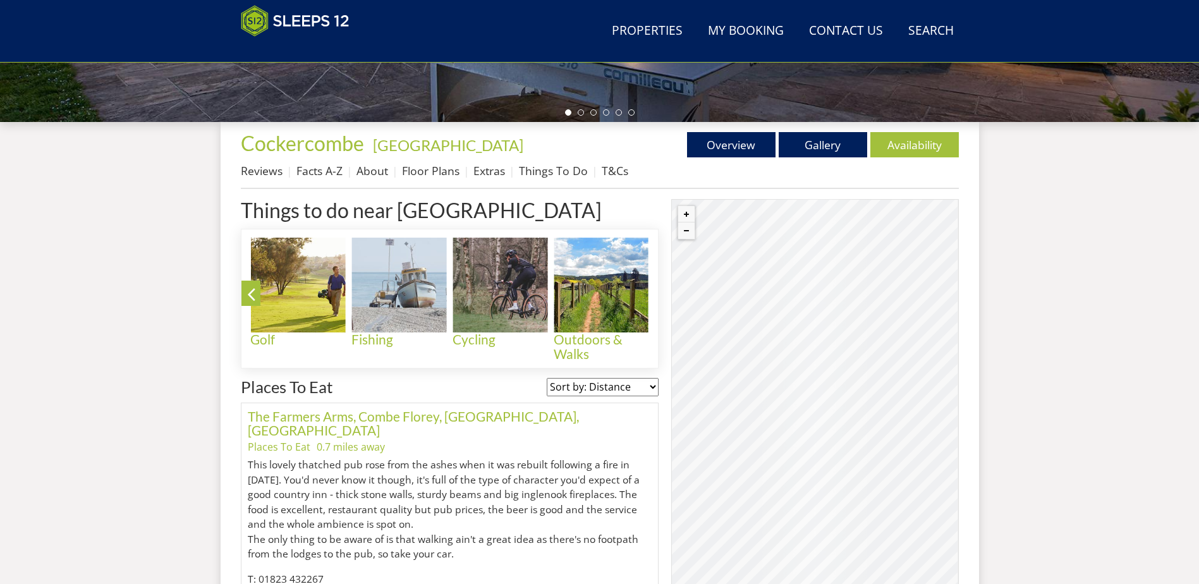
click at [659, 288] on icon at bounding box center [656, 297] width 22 height 30
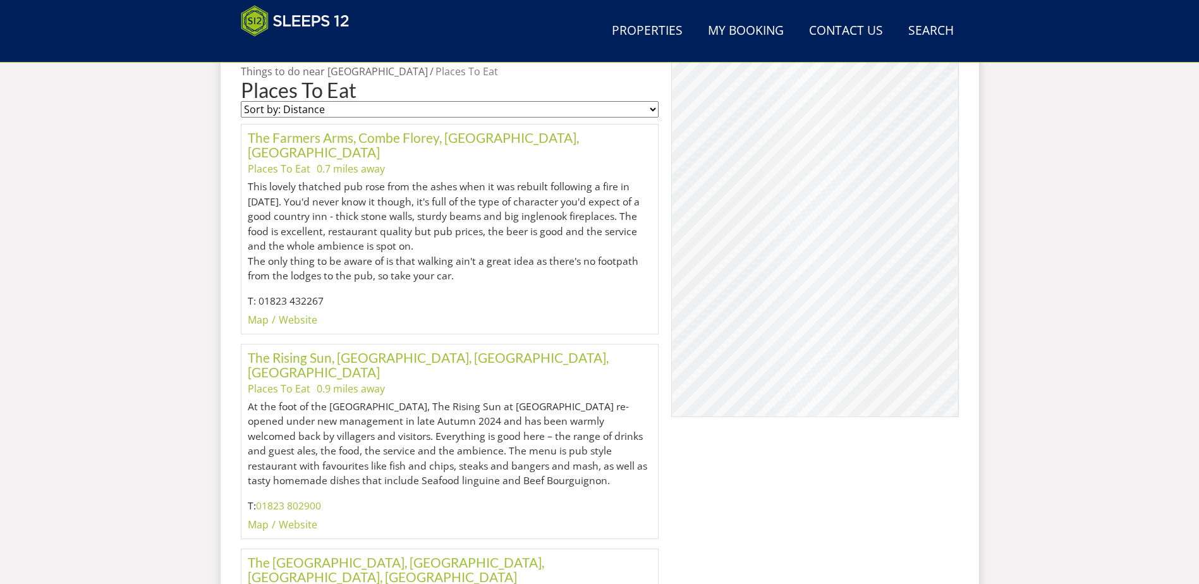
scroll to position [707, 0]
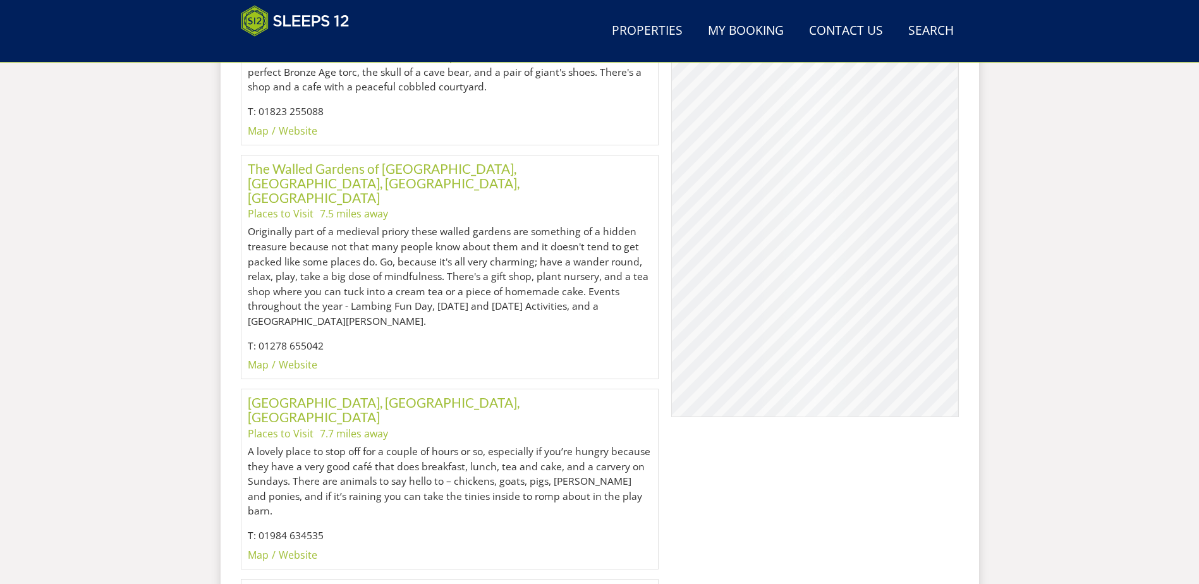
scroll to position [1591, 0]
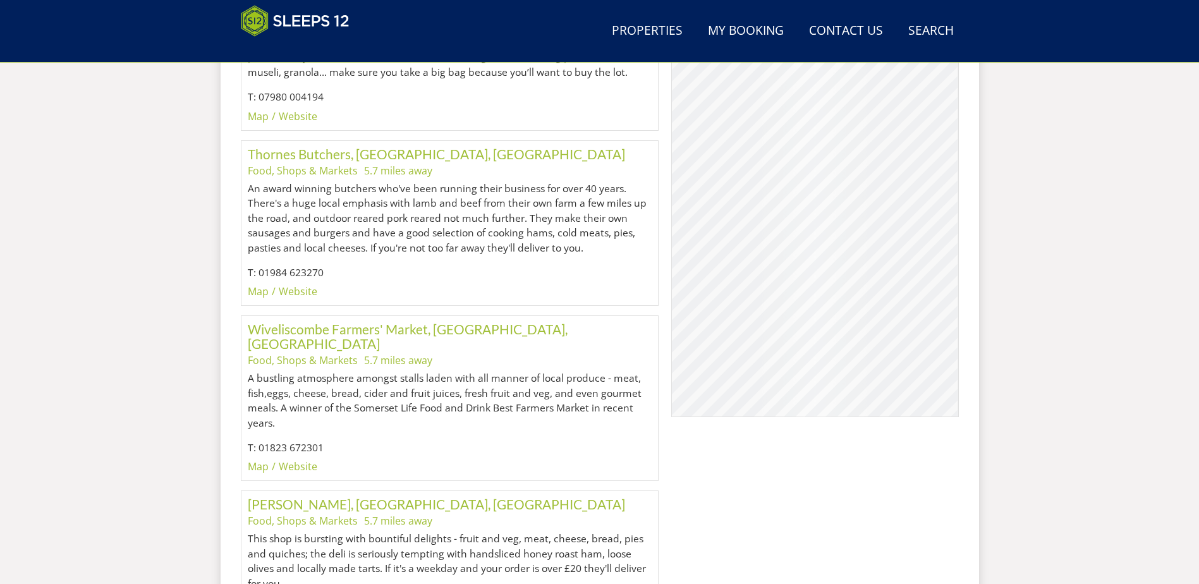
scroll to position [1023, 0]
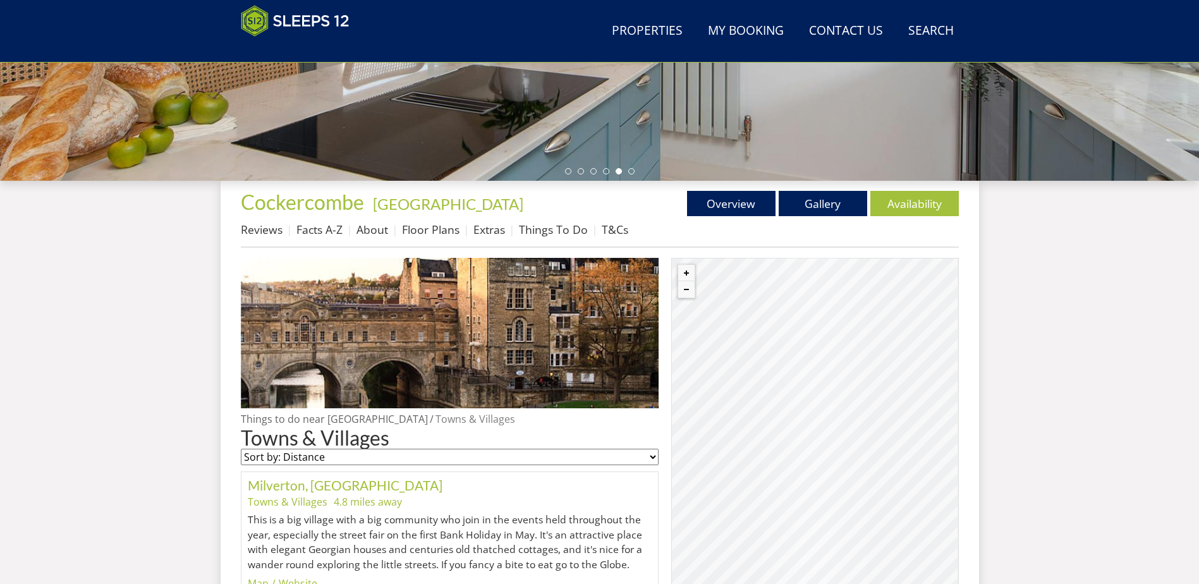
scroll to position [454, 0]
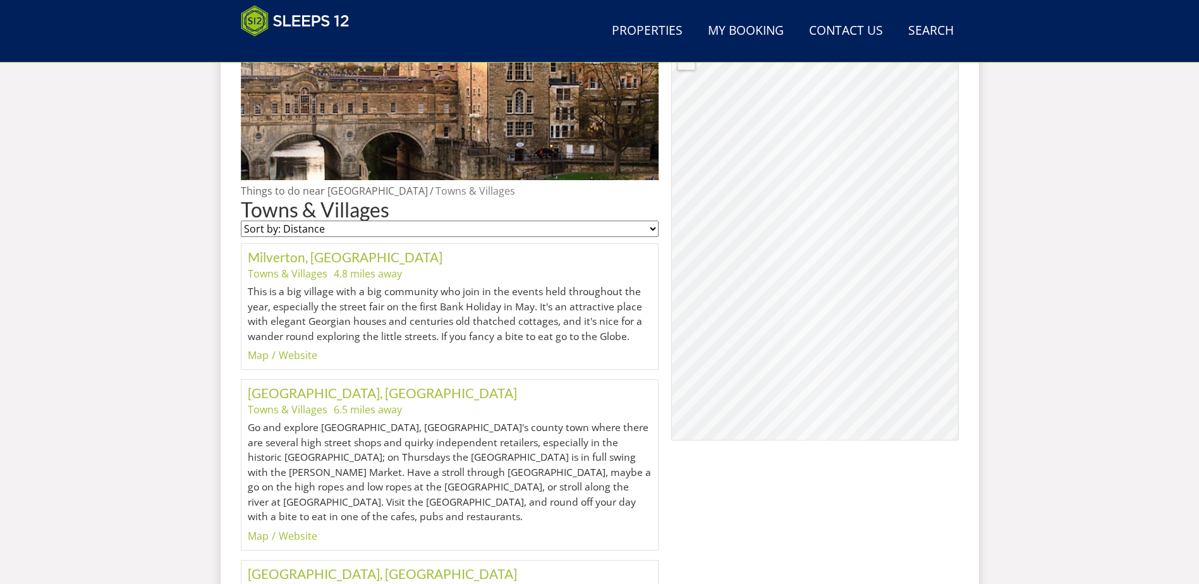
scroll to position [643, 0]
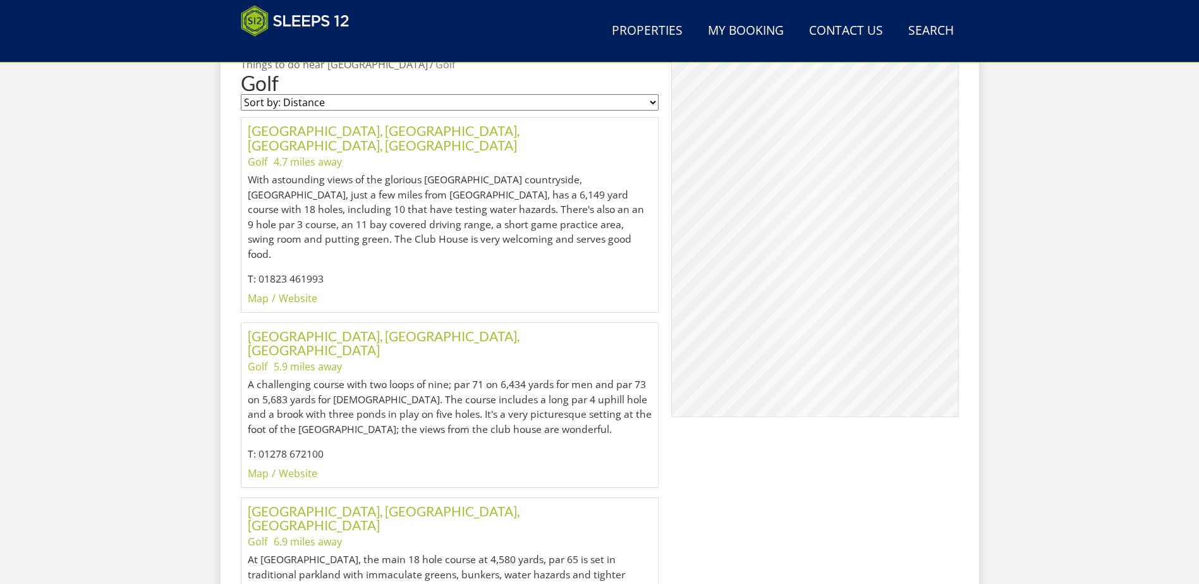
scroll to position [896, 0]
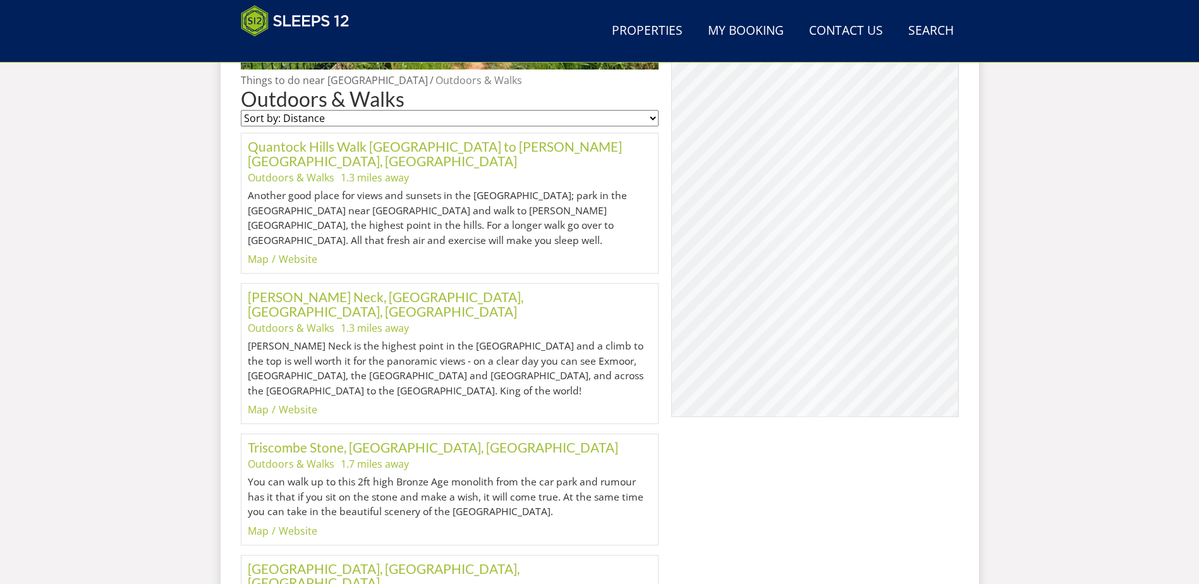
scroll to position [770, 0]
